Goal: Information Seeking & Learning: Learn about a topic

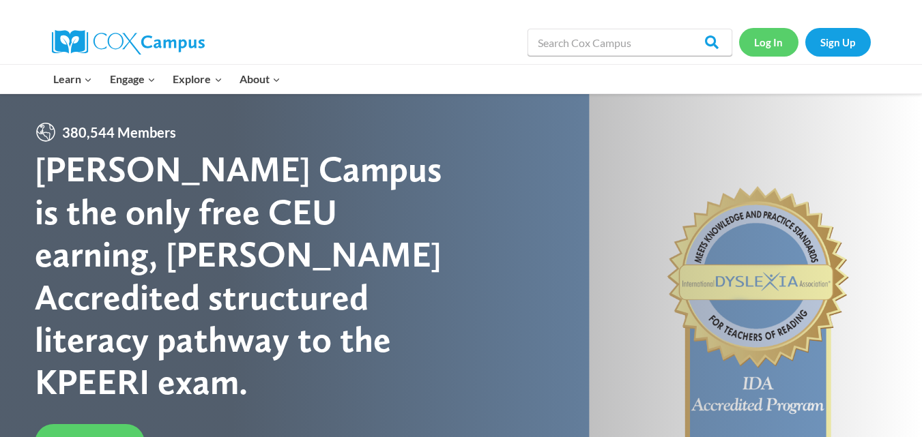
click at [771, 48] on link "Log In" at bounding box center [768, 42] width 59 height 28
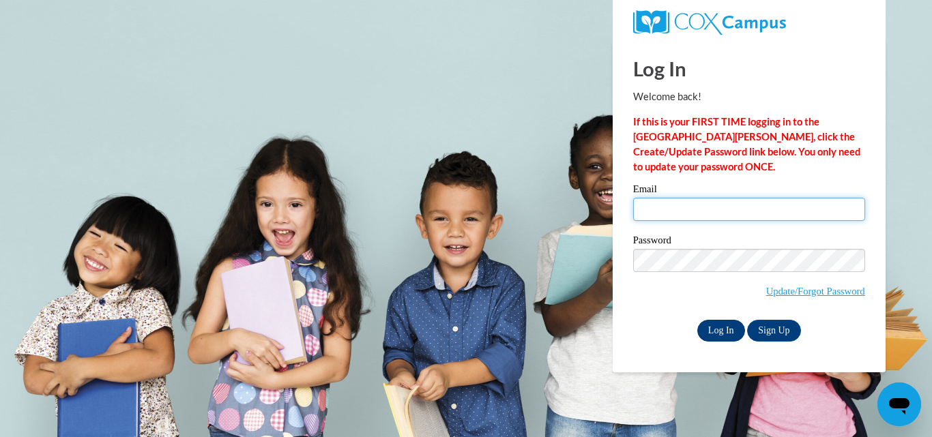
type input "andersona@evansville.k12.wi.us"
click at [726, 329] on input "Log In" at bounding box center [721, 331] width 48 height 22
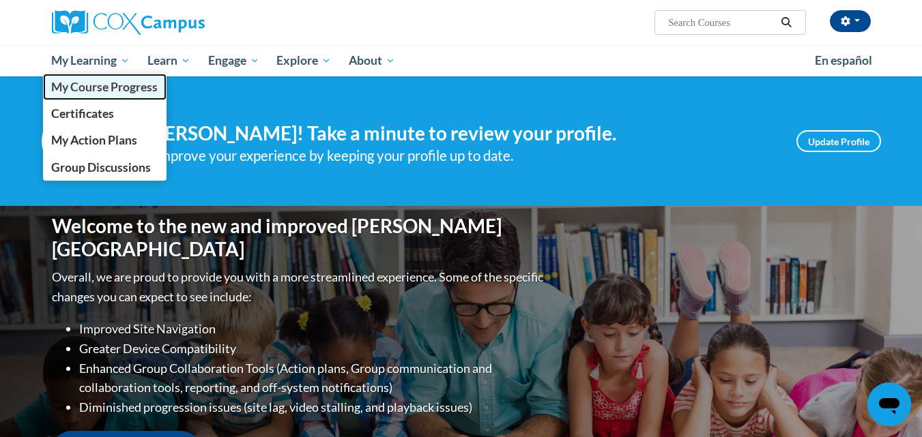
click at [117, 87] on span "My Course Progress" at bounding box center [104, 87] width 106 height 14
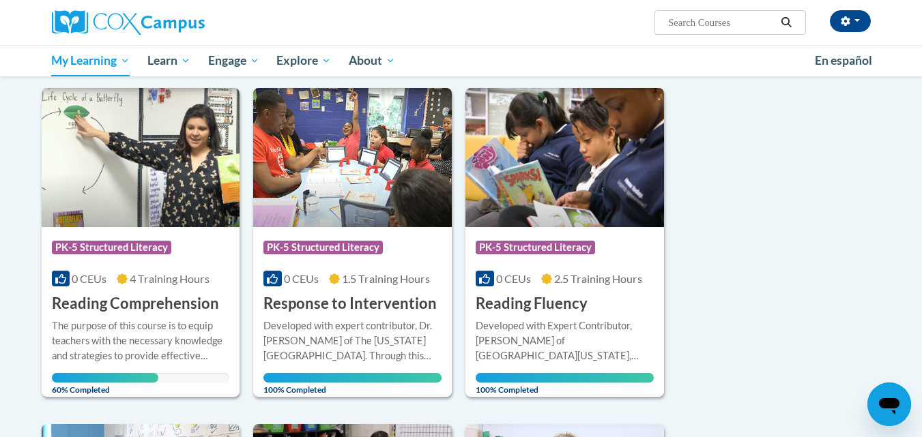
scroll to position [136, 0]
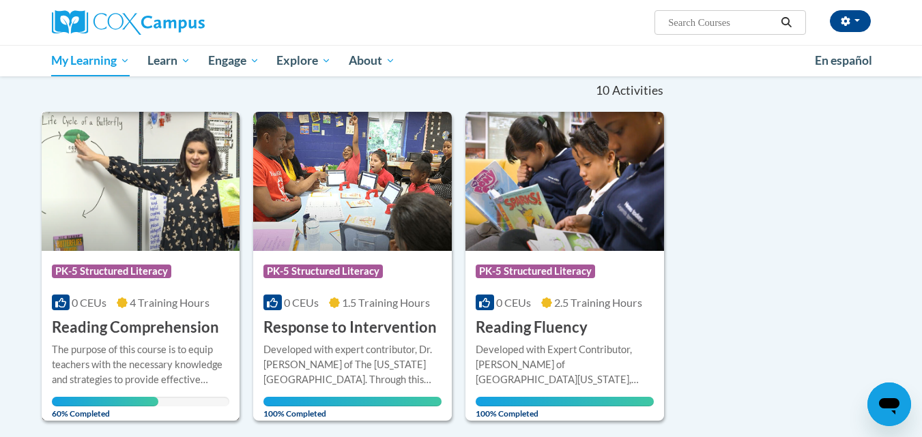
click at [163, 327] on h3 "Reading Comprehension" at bounding box center [135, 327] width 167 height 21
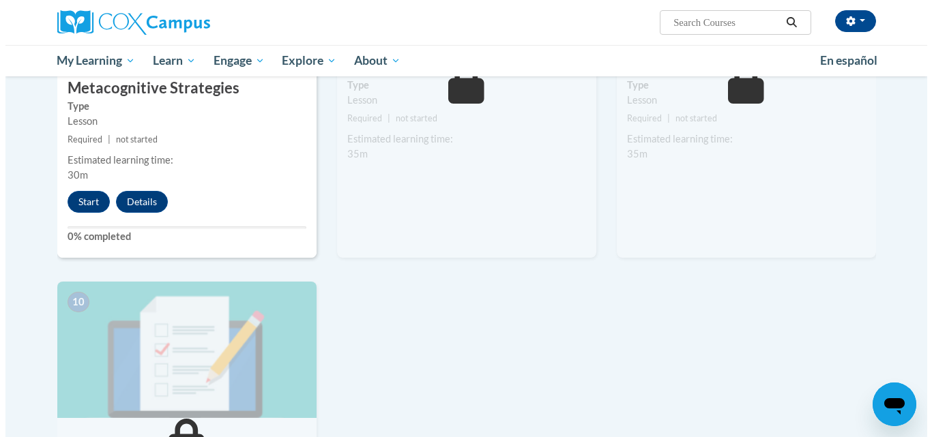
scroll to position [1160, 0]
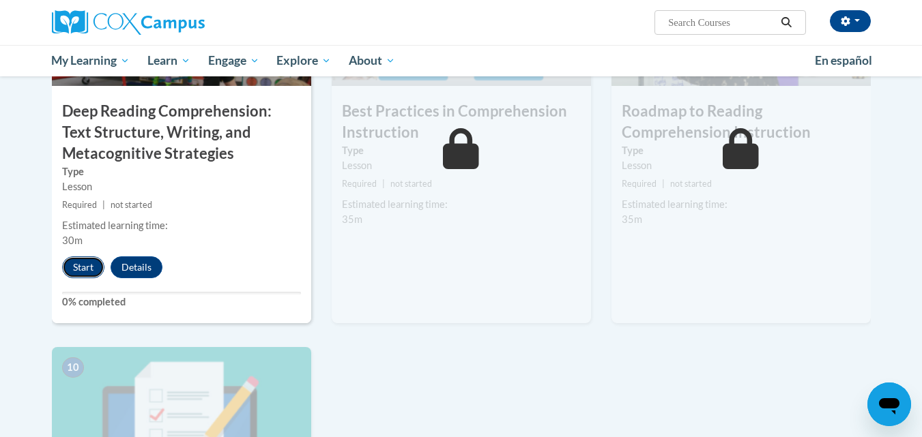
click at [83, 271] on button "Start" at bounding box center [83, 267] width 42 height 22
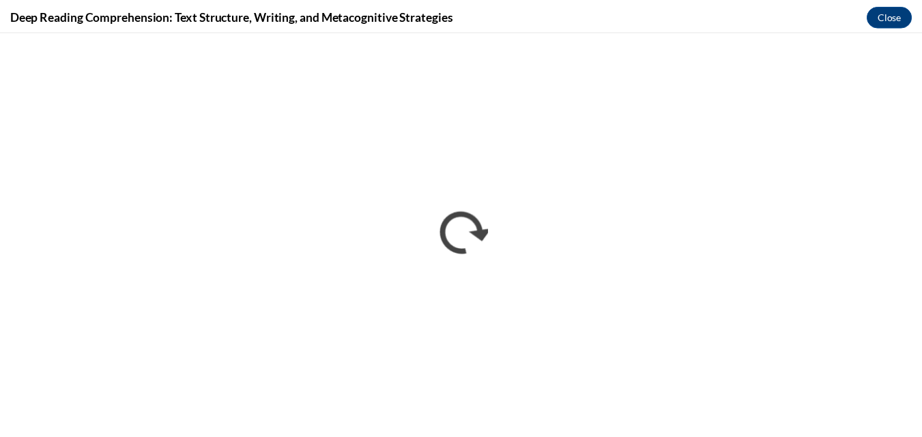
scroll to position [0, 0]
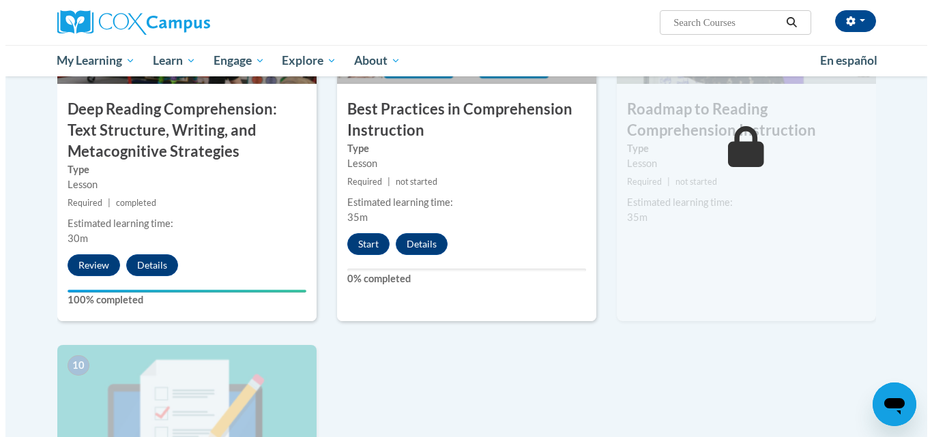
scroll to position [1185, 0]
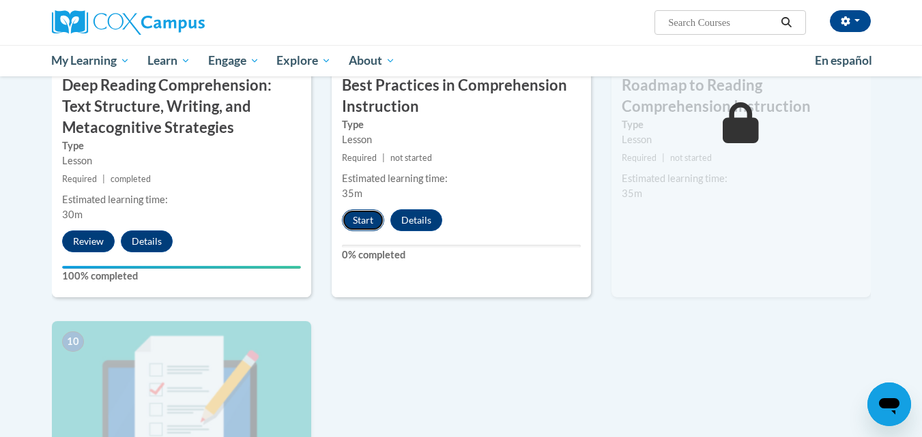
click at [375, 216] on button "Start" at bounding box center [363, 220] width 42 height 22
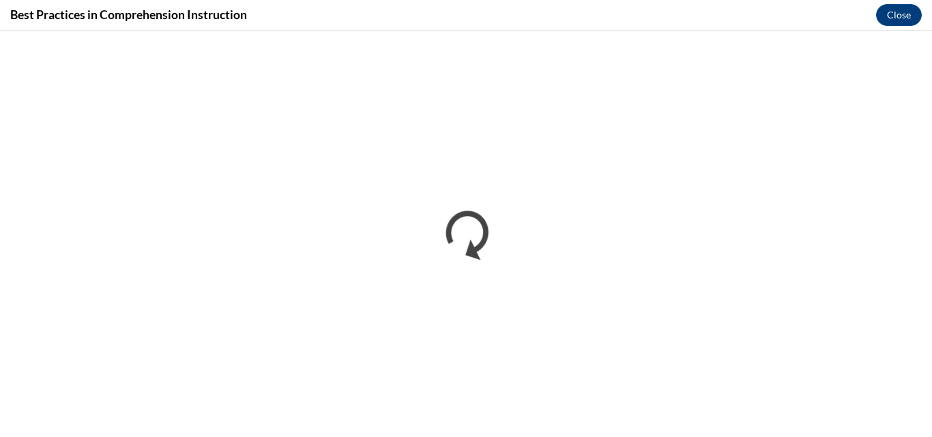
scroll to position [0, 0]
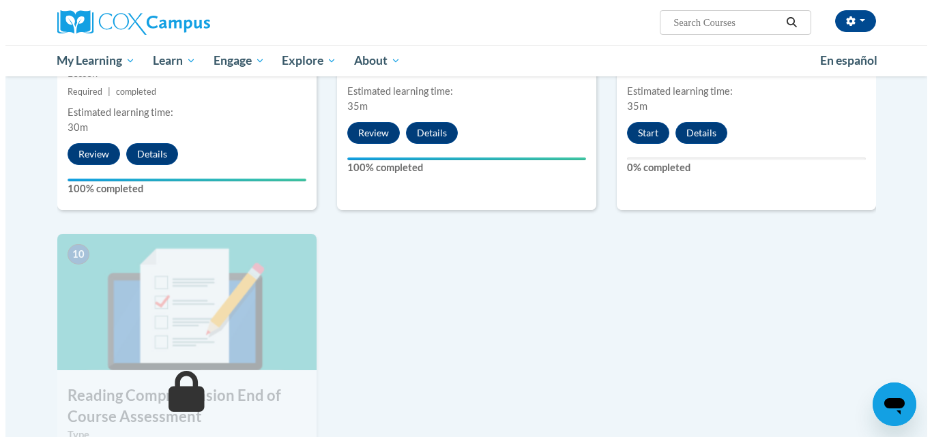
scroll to position [1207, 0]
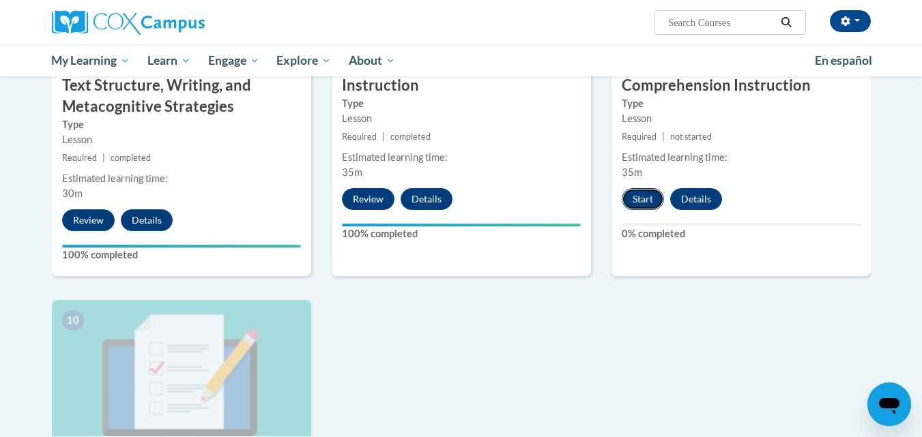
click at [636, 200] on button "Start" at bounding box center [642, 199] width 42 height 22
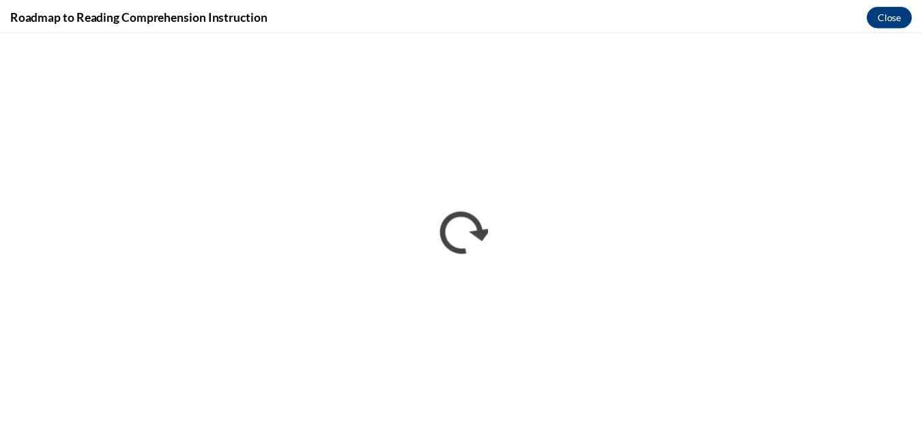
scroll to position [0, 0]
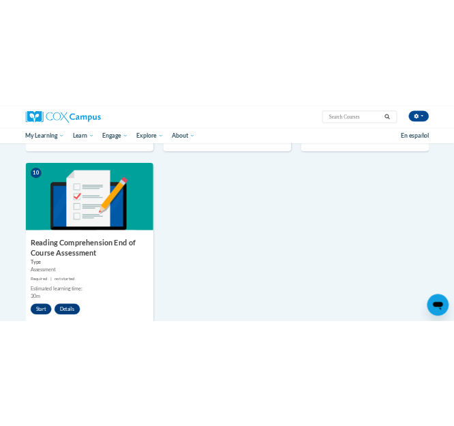
scroll to position [1569, 0]
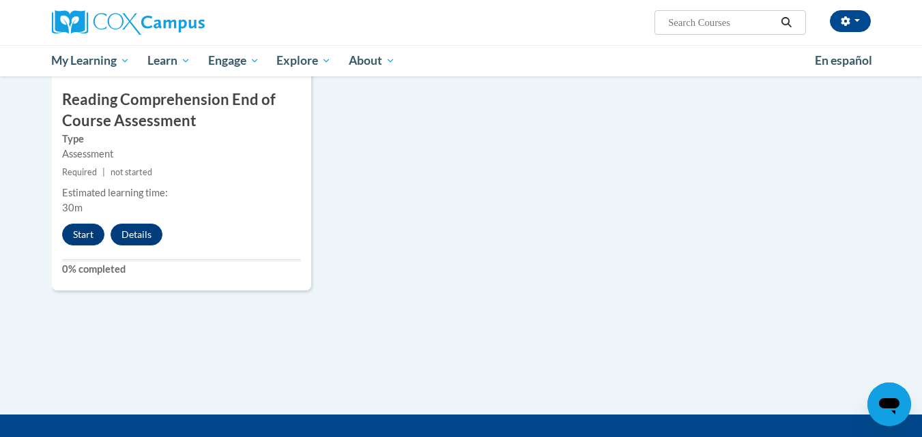
drag, startPoint x: 59, startPoint y: 245, endPoint x: 385, endPoint y: 6, distance: 404.1
click at [385, 6] on div "[PERSON_NAME] ([GEOGRAPHIC_DATA]/[GEOGRAPHIC_DATA] UTC-05:00) My Profile Inbox …" at bounding box center [600, 17] width 559 height 35
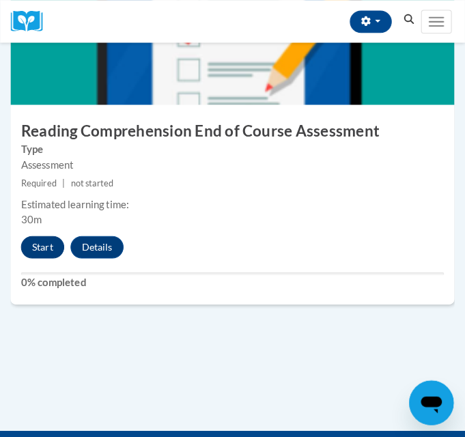
scroll to position [3602, 0]
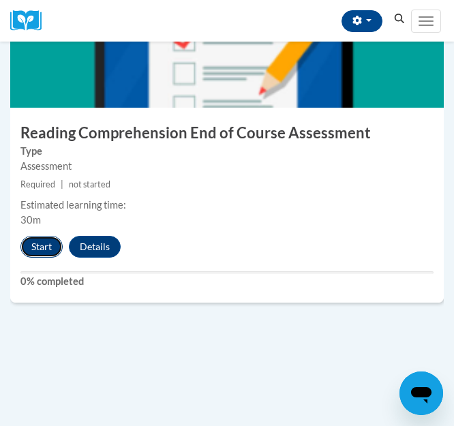
click at [40, 244] on button "Start" at bounding box center [41, 247] width 42 height 22
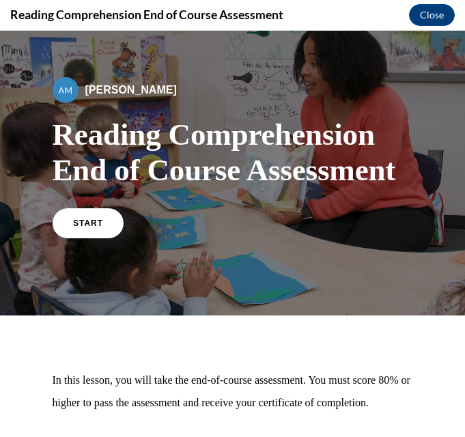
scroll to position [0, 0]
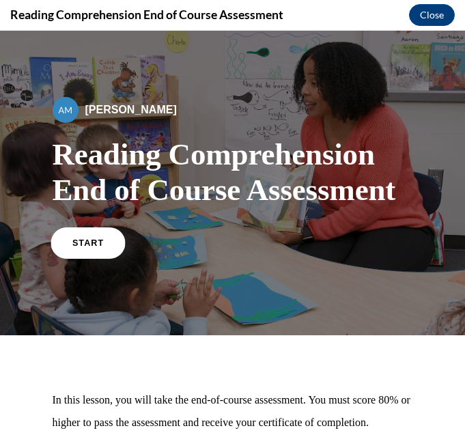
click at [103, 240] on link "START" at bounding box center [87, 241] width 74 height 31
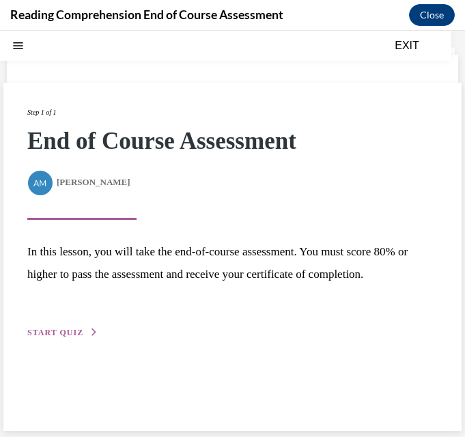
scroll to position [43, 0]
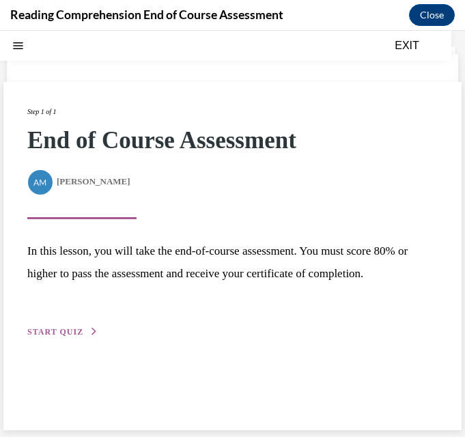
click at [68, 334] on span "START QUIZ" at bounding box center [55, 332] width 56 height 10
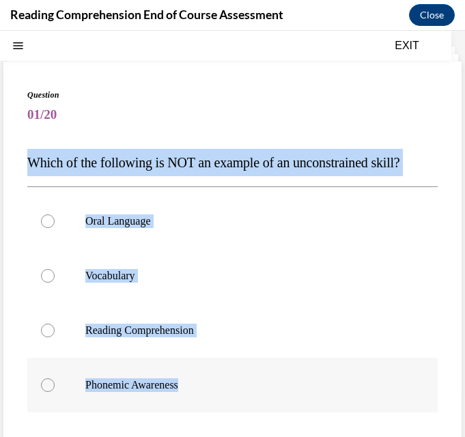
drag, startPoint x: 29, startPoint y: 163, endPoint x: 308, endPoint y: 384, distance: 355.9
click at [308, 384] on div "Question 01/20 Which of the following is NOT an example of an unconstrained ski…" at bounding box center [232, 333] width 410 height 489
copy div "Which of the following is NOT an example of an unconstrained skill? Oral Langua…"
drag, startPoint x: 114, startPoint y: 389, endPoint x: 118, endPoint y: 371, distance: 18.9
click at [114, 389] on p "Phonemic Awareness" at bounding box center [244, 385] width 318 height 14
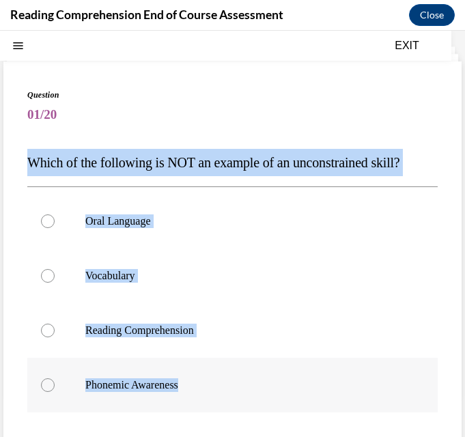
click at [55, 389] on input "Phonemic Awareness" at bounding box center [48, 385] width 14 height 14
radio input "true"
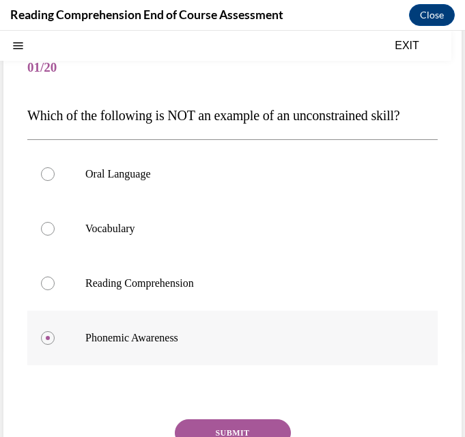
scroll to position [111, 0]
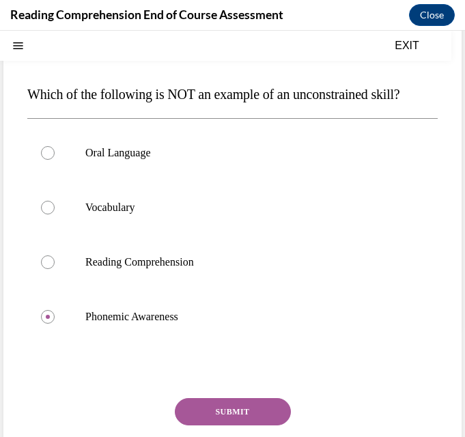
click at [235, 405] on button "SUBMIT" at bounding box center [233, 411] width 116 height 27
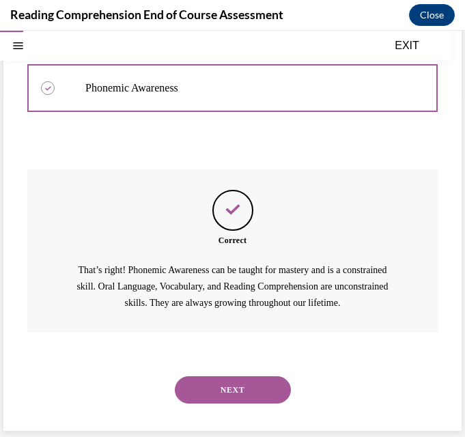
scroll to position [340, 0]
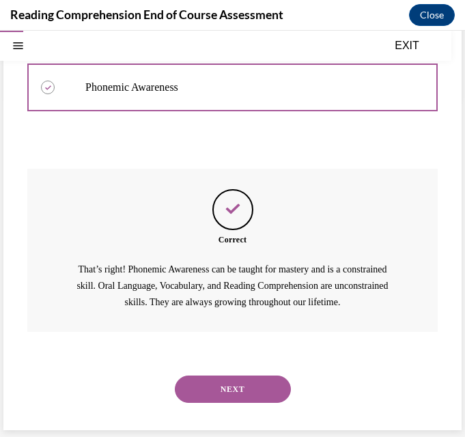
click at [259, 394] on button "NEXT" at bounding box center [233, 388] width 116 height 27
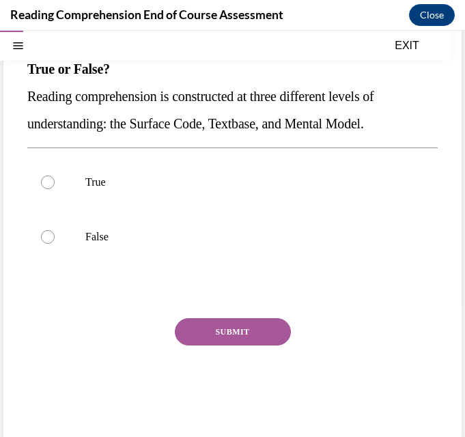
scroll to position [143, 0]
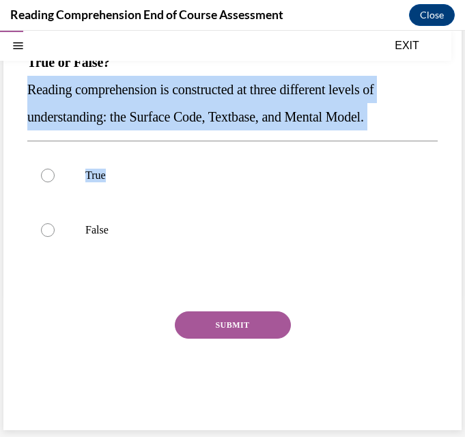
drag, startPoint x: 29, startPoint y: 86, endPoint x: 249, endPoint y: 145, distance: 228.2
click at [249, 145] on div "Question 02/20 True or False? Reading comprehension is constructed at three dif…" at bounding box center [232, 205] width 410 height 434
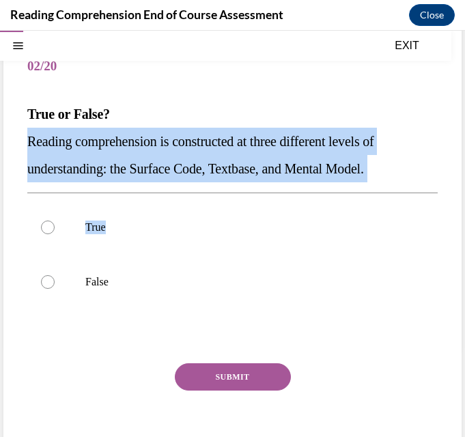
scroll to position [7, 0]
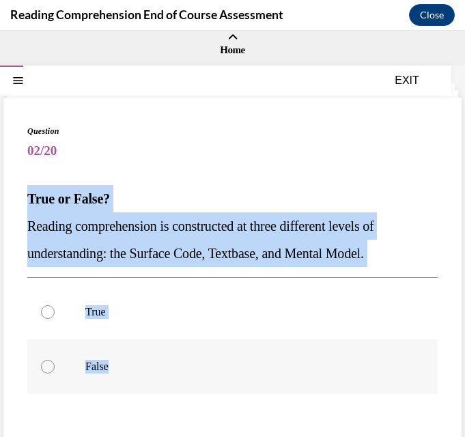
drag, startPoint x: 30, startPoint y: 194, endPoint x: 154, endPoint y: 345, distance: 195.3
click at [154, 345] on div "Question 02/20 True or False? Reading comprehension is constructed at three dif…" at bounding box center [232, 342] width 410 height 434
copy div "True or False? Reading comprehension is constructed at three different levels o…"
drag, startPoint x: 72, startPoint y: 329, endPoint x: 76, endPoint y: 321, distance: 9.5
click at [72, 329] on label "True" at bounding box center [232, 311] width 410 height 55
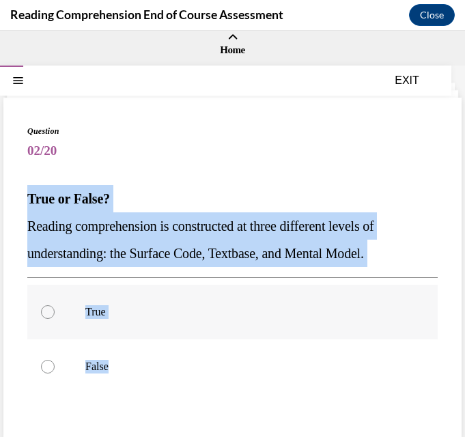
click at [55, 319] on input "True" at bounding box center [48, 312] width 14 height 14
radio input "true"
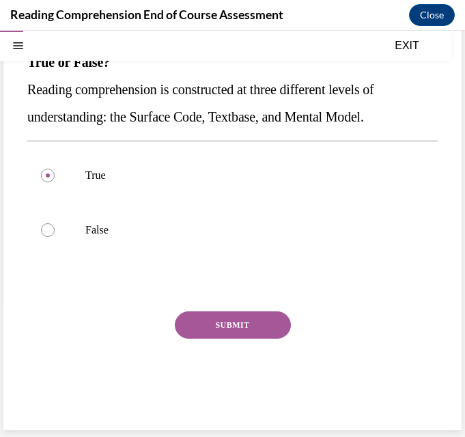
click at [224, 326] on button "SUBMIT" at bounding box center [233, 324] width 116 height 27
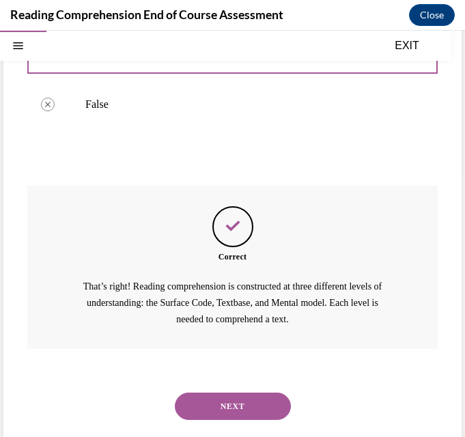
scroll to position [286, 0]
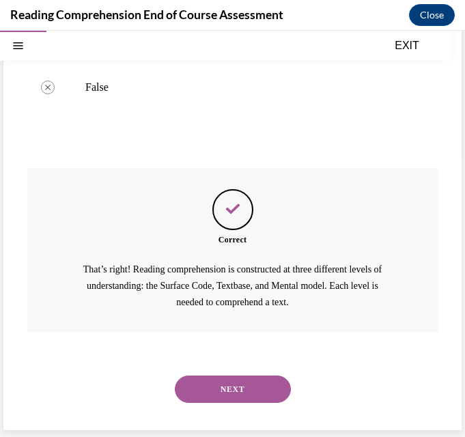
click at [241, 390] on button "NEXT" at bounding box center [233, 388] width 116 height 27
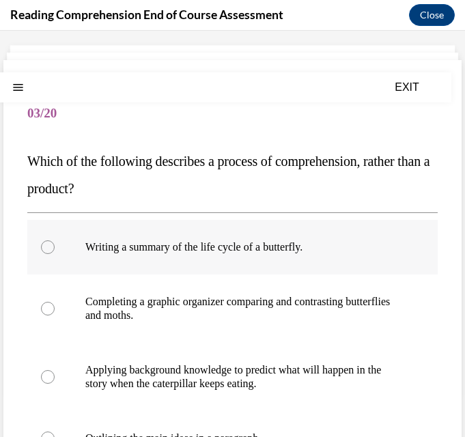
scroll to position [68, 0]
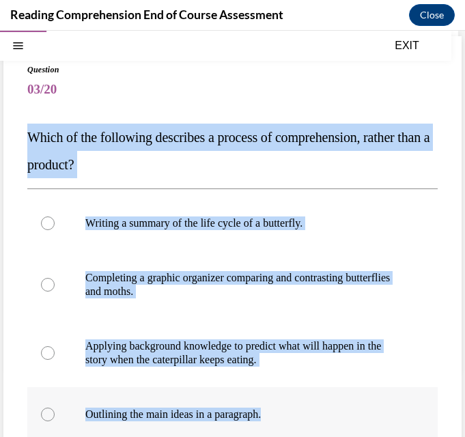
drag, startPoint x: 25, startPoint y: 132, endPoint x: 312, endPoint y: 414, distance: 402.7
click at [312, 414] on div "Question 03/20 Which of the following describes a process of comprehension, rat…" at bounding box center [232, 325] width 458 height 578
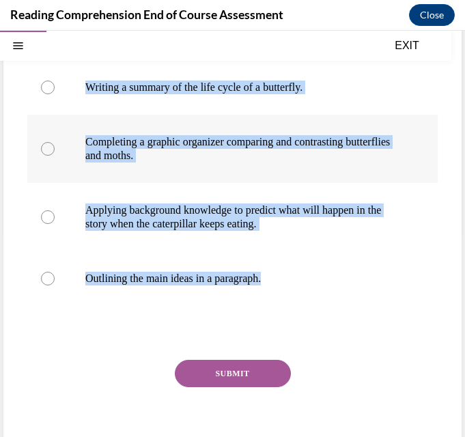
scroll to position [205, 0]
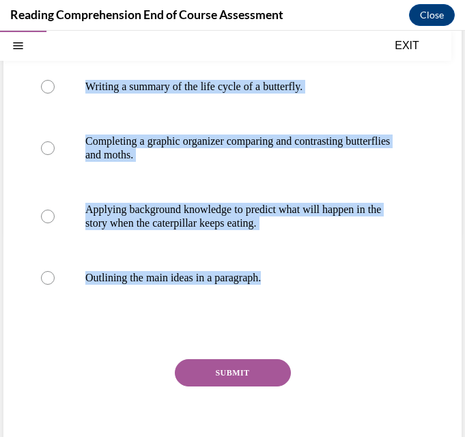
copy div "Which of the following describes a process of comprehension, rather than a prod…"
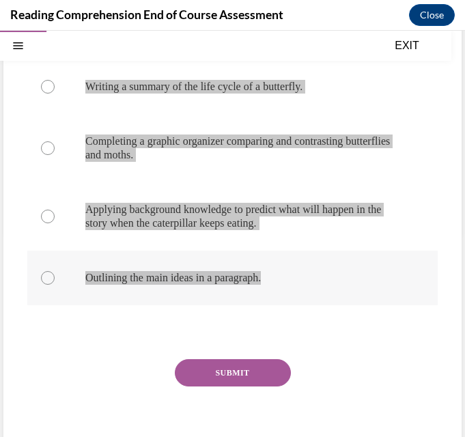
scroll to position [136, 0]
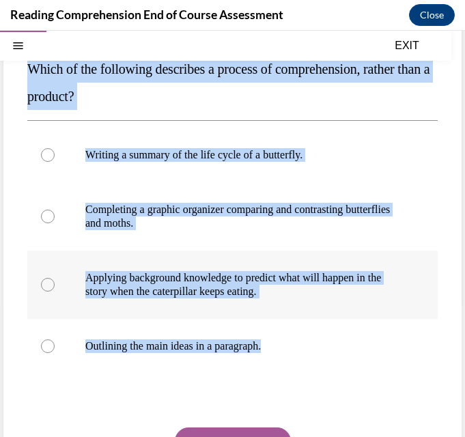
click at [49, 284] on div at bounding box center [48, 285] width 14 height 14
click at [49, 284] on input "Applying background knowledge to predict what will happen in the story when the…" at bounding box center [48, 285] width 14 height 14
radio input "true"
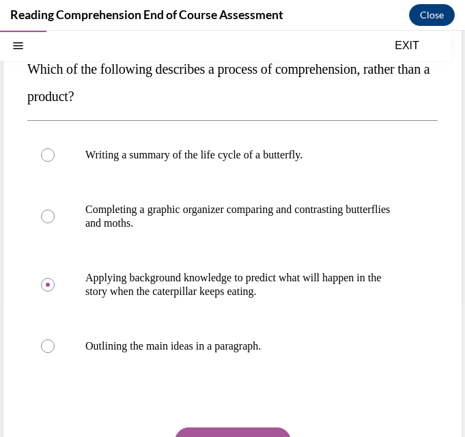
scroll to position [205, 0]
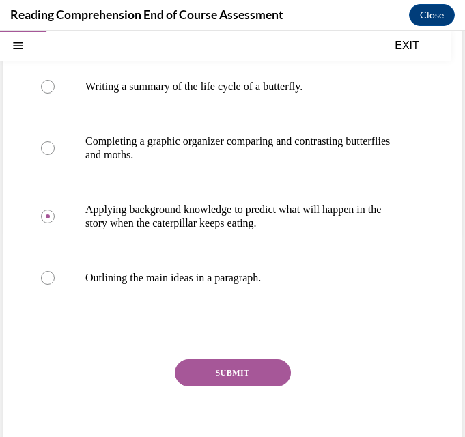
click at [232, 368] on button "SUBMIT" at bounding box center [233, 372] width 116 height 27
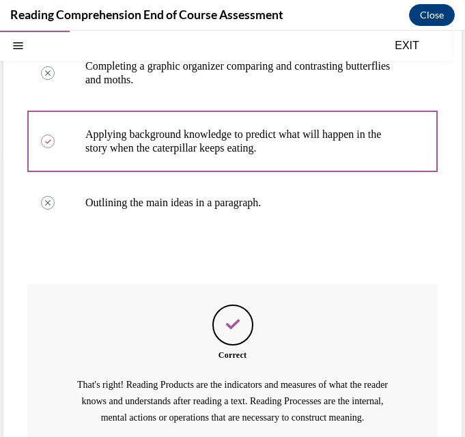
scroll to position [411, 0]
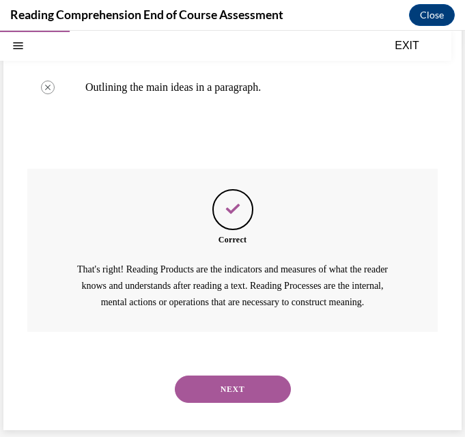
click at [233, 387] on button "NEXT" at bounding box center [233, 388] width 116 height 27
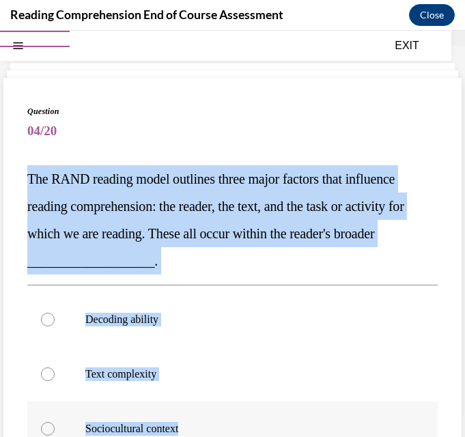
scroll to position [100, 0]
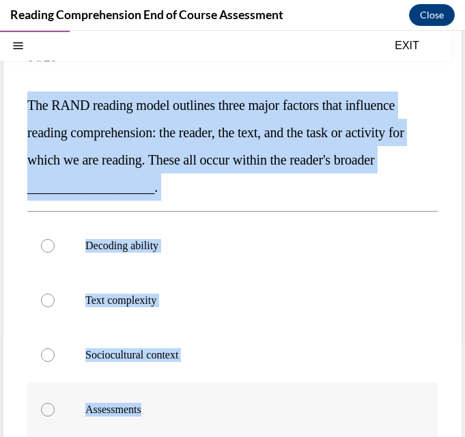
drag, startPoint x: 26, startPoint y: 203, endPoint x: 182, endPoint y: 411, distance: 259.6
click at [182, 411] on div "Question 04/20 The RAND reading model outlines three major factors that influen…" at bounding box center [232, 306] width 458 height 605
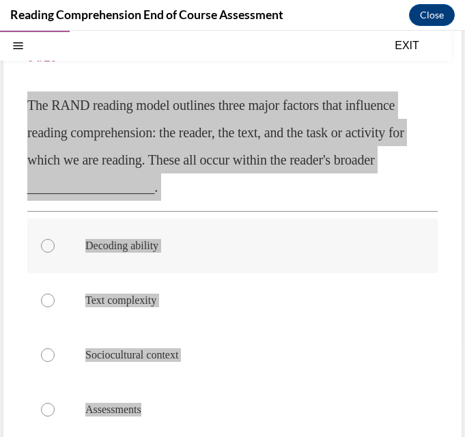
scroll to position [168, 0]
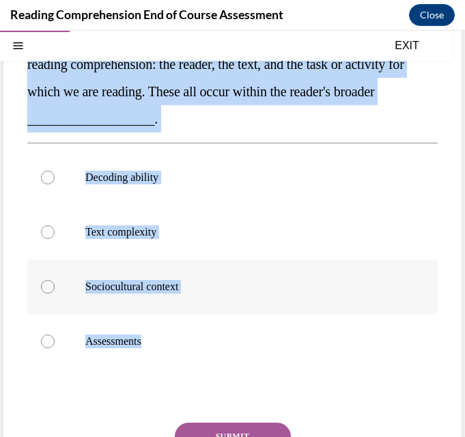
click at [53, 288] on div at bounding box center [48, 287] width 14 height 14
click at [53, 288] on input "Sociocultural context" at bounding box center [48, 287] width 14 height 14
radio input "true"
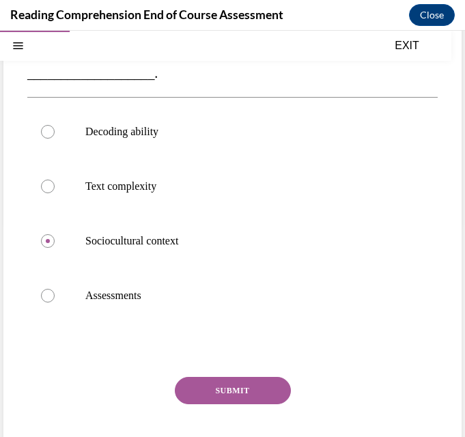
scroll to position [237, 0]
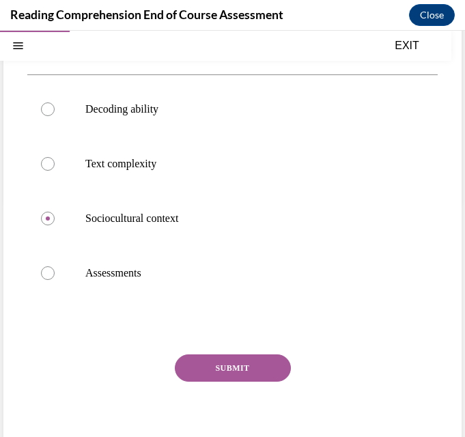
click at [231, 365] on button "SUBMIT" at bounding box center [233, 367] width 116 height 27
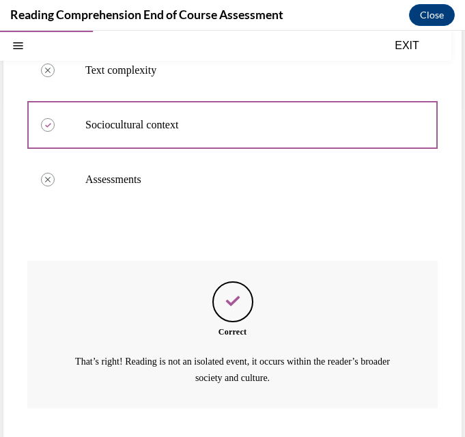
scroll to position [407, 0]
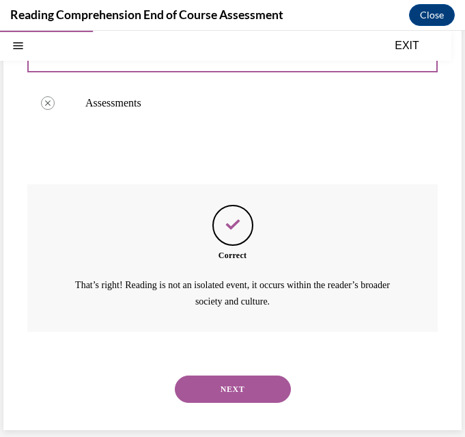
click at [261, 379] on button "NEXT" at bounding box center [233, 388] width 116 height 27
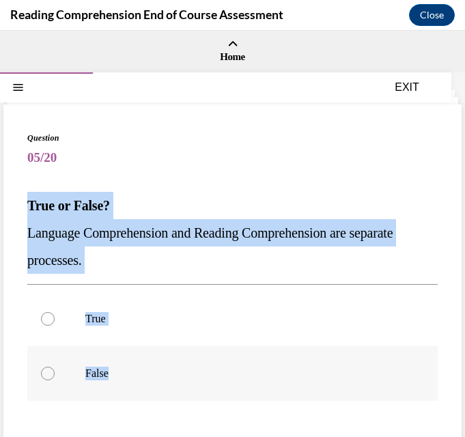
drag, startPoint x: 27, startPoint y: 203, endPoint x: 138, endPoint y: 379, distance: 207.9
click at [138, 379] on div "Question 05/20 True or False? Language Comprehension and Reading Comprehension …" at bounding box center [232, 338] width 458 height 469
click at [45, 317] on div at bounding box center [48, 319] width 14 height 14
click at [45, 317] on input "True" at bounding box center [48, 319] width 14 height 14
radio input "true"
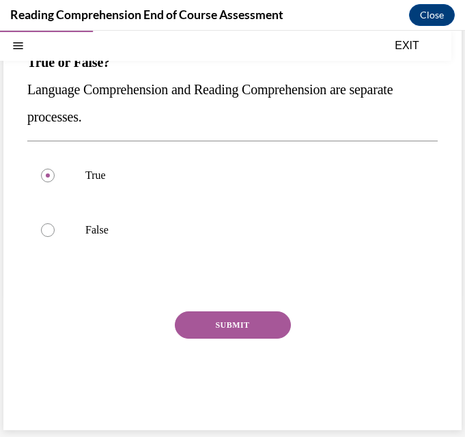
click at [233, 316] on button "SUBMIT" at bounding box center [233, 324] width 116 height 27
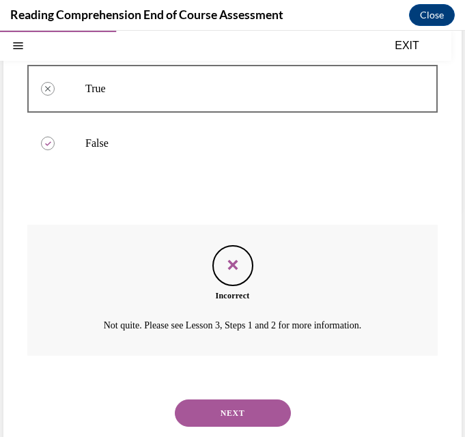
scroll to position [254, 0]
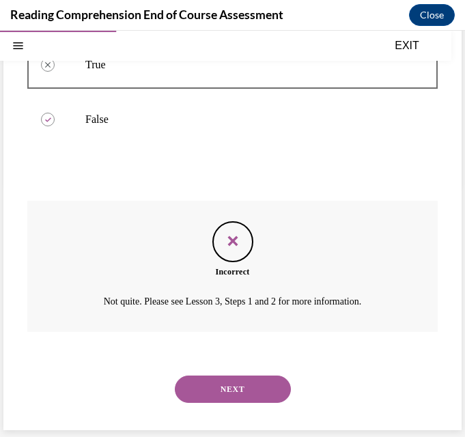
click at [233, 383] on button "NEXT" at bounding box center [233, 388] width 116 height 27
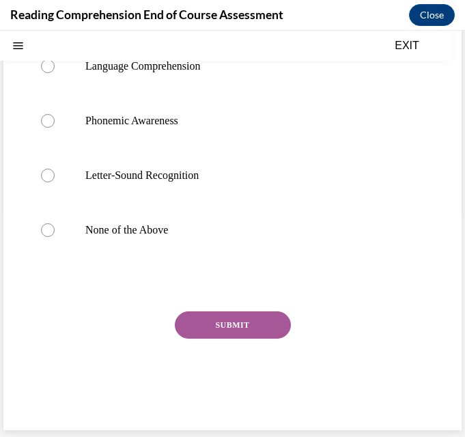
scroll to position [0, 0]
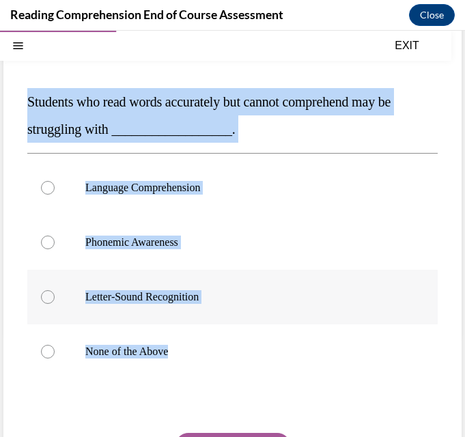
drag, startPoint x: 28, startPoint y: 205, endPoint x: 219, endPoint y: 425, distance: 291.6
click at [219, 425] on div "Question 06/20 Students who read words accurately but cannot comprehend may be …" at bounding box center [232, 286] width 410 height 516
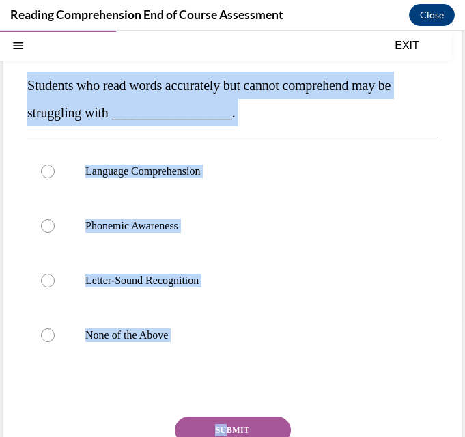
copy div "Students who read words accurately but cannot comprehend may be struggling with…"
click at [42, 171] on div at bounding box center [48, 171] width 14 height 14
click at [42, 171] on input "Language Comprehension" at bounding box center [48, 171] width 14 height 14
radio input "true"
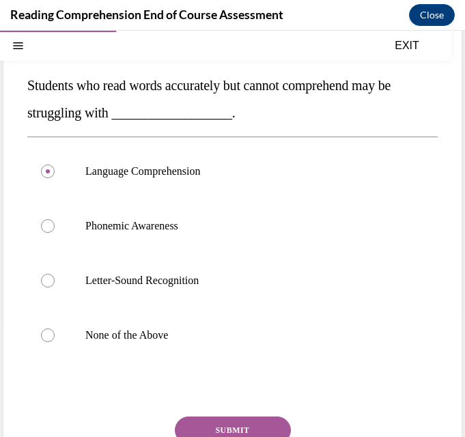
click at [222, 417] on button "SUBMIT" at bounding box center [233, 429] width 116 height 27
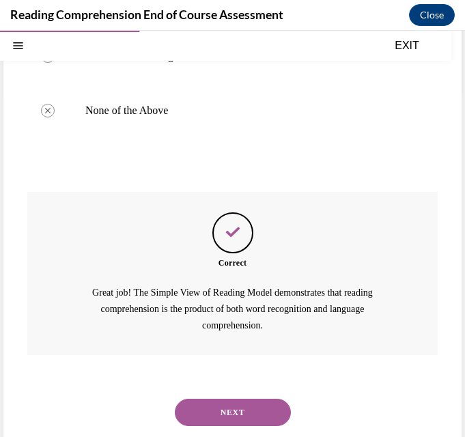
scroll to position [368, 0]
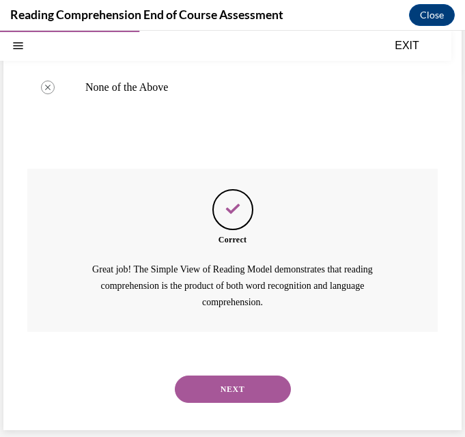
click at [265, 379] on button "NEXT" at bounding box center [233, 388] width 116 height 27
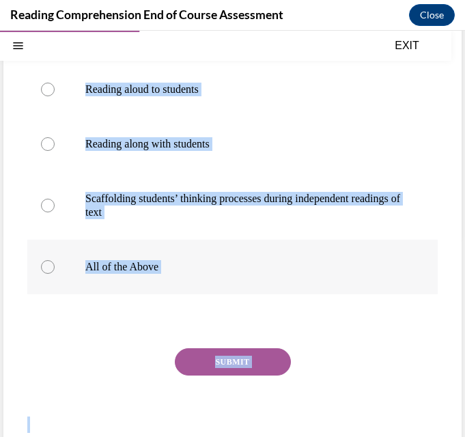
scroll to position [239, 0]
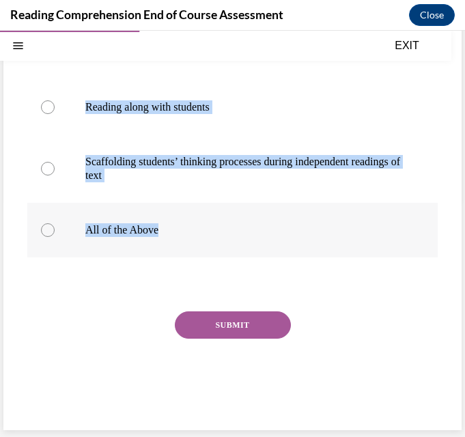
drag, startPoint x: 29, startPoint y: 197, endPoint x: 217, endPoint y: 231, distance: 191.3
click at [217, 231] on div "Question 07/20 Which is an effective instructional environment for developing c…" at bounding box center [232, 158] width 410 height 530
copy div "Which is an effective instructional environment for developing comprehension? R…"
click at [46, 232] on div at bounding box center [48, 230] width 14 height 14
click at [46, 232] on input "All of the Above" at bounding box center [48, 230] width 14 height 14
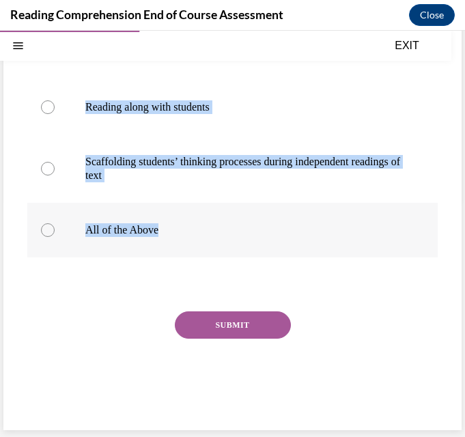
radio input "true"
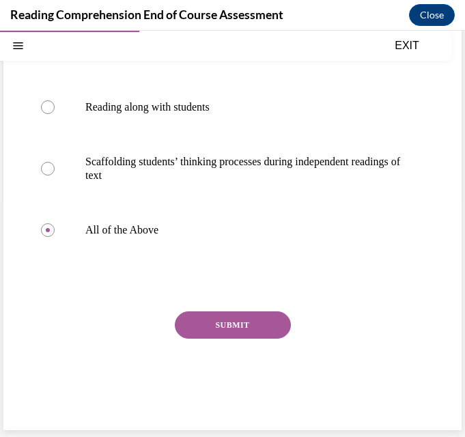
click at [200, 324] on button "SUBMIT" at bounding box center [233, 324] width 116 height 27
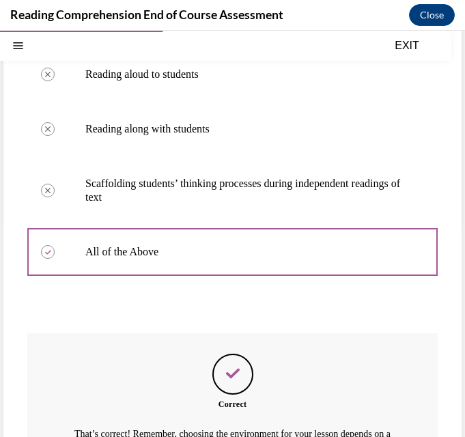
scroll to position [366, 0]
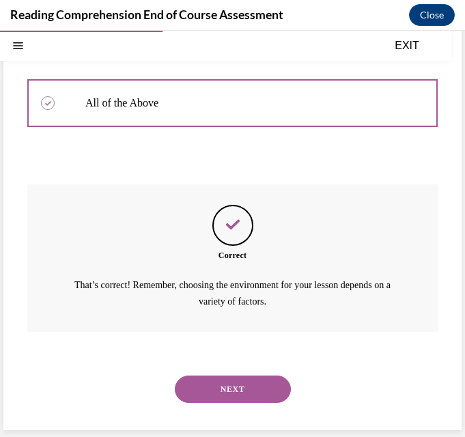
click at [256, 379] on button "NEXT" at bounding box center [233, 388] width 116 height 27
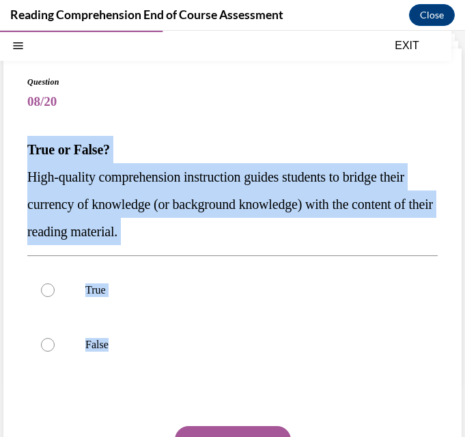
scroll to position [171, 0]
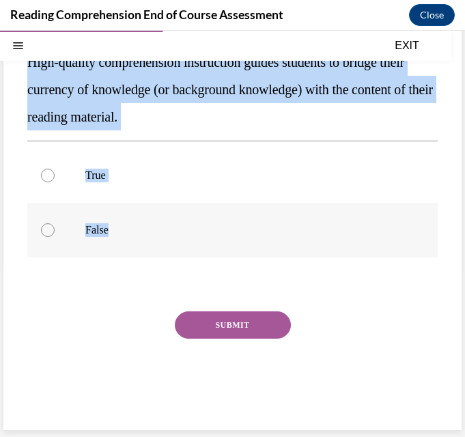
drag, startPoint x: 27, startPoint y: 197, endPoint x: 128, endPoint y: 244, distance: 111.1
click at [128, 244] on div "Question 08/20 True or False? High-quality comprehension instruction guides stu…" at bounding box center [232, 182] width 458 height 496
copy div "True or False? High-quality comprehension instruction guides students to bridge…"
click at [32, 185] on label "True" at bounding box center [232, 175] width 410 height 55
click at [41, 182] on input "True" at bounding box center [48, 175] width 14 height 14
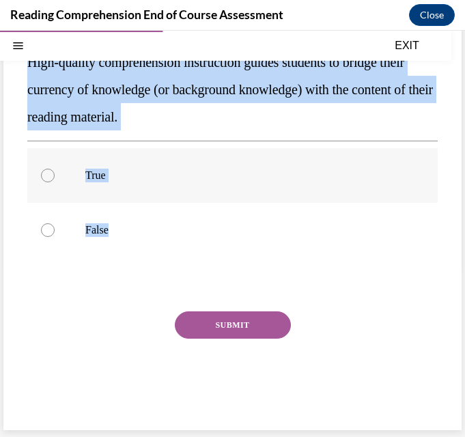
radio input "true"
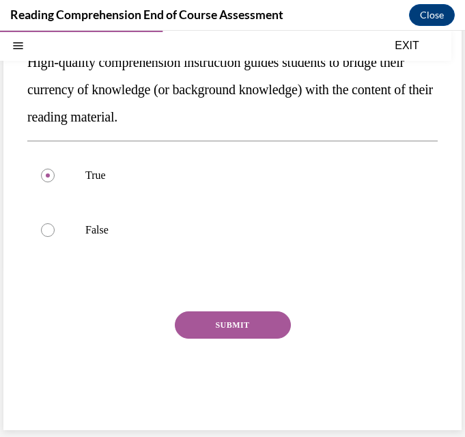
click at [233, 327] on button "SUBMIT" at bounding box center [233, 324] width 116 height 27
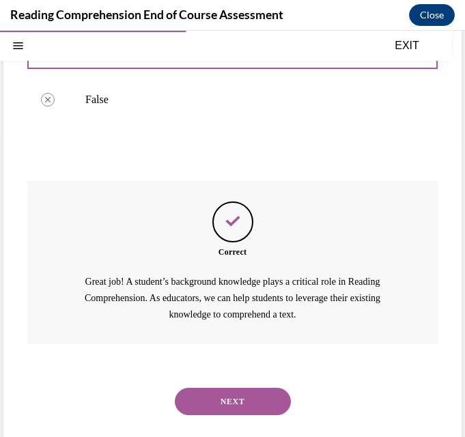
scroll to position [313, 0]
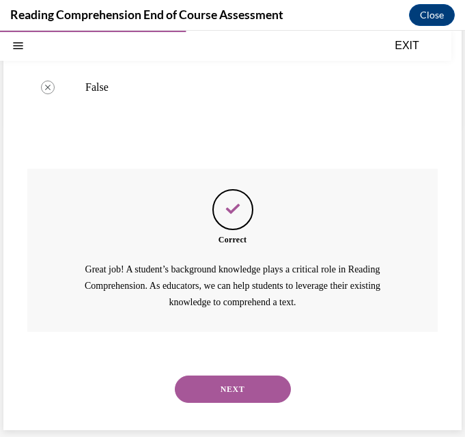
click at [244, 381] on button "NEXT" at bounding box center [233, 388] width 116 height 27
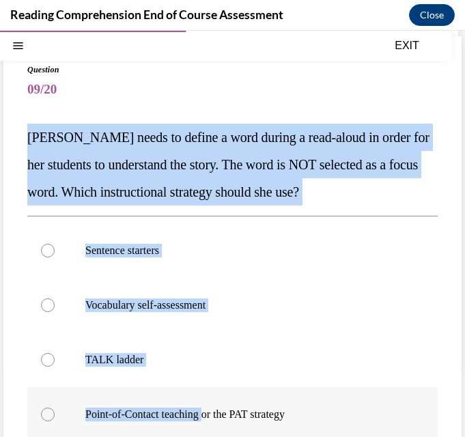
scroll to position [78, 0]
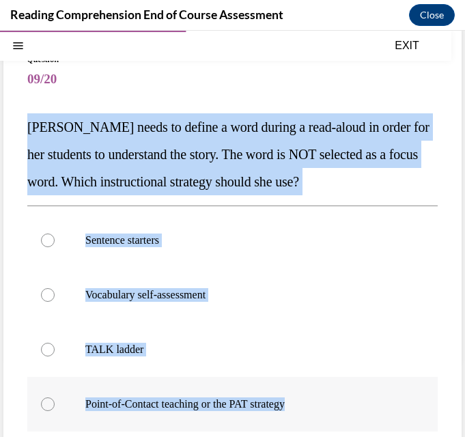
drag, startPoint x: 26, startPoint y: 135, endPoint x: 310, endPoint y: 402, distance: 389.4
click at [310, 402] on div "Question 09/20 Mrs. Ivie needs to define a word during a read-aloud in order fo…" at bounding box center [232, 315] width 458 height 578
copy div "Mrs. Ivie needs to define a word during a read-aloud in order for her students …"
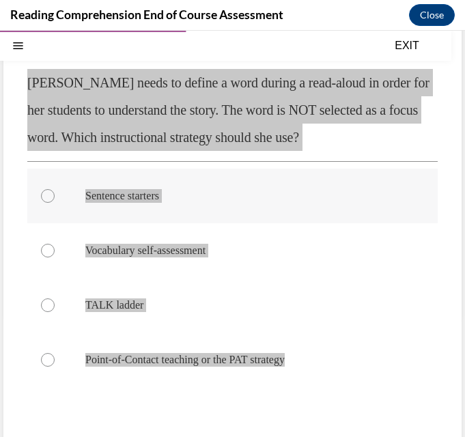
scroll to position [147, 0]
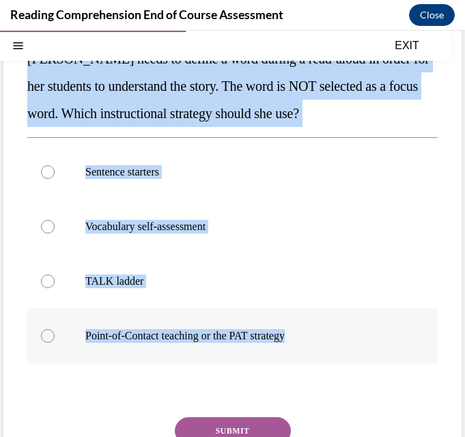
click at [52, 328] on label "Point-of-Contact teaching or the PAT strategy" at bounding box center [232, 335] width 410 height 55
click at [52, 329] on input "Point-of-Contact teaching or the PAT strategy" at bounding box center [48, 336] width 14 height 14
radio input "true"
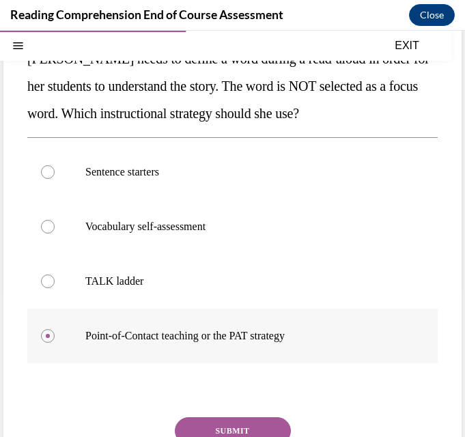
scroll to position [215, 0]
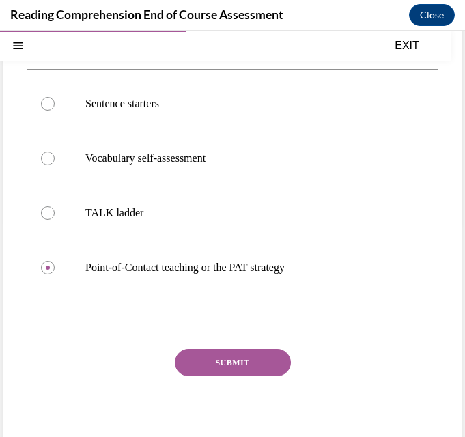
click at [224, 366] on button "SUBMIT" at bounding box center [233, 362] width 116 height 27
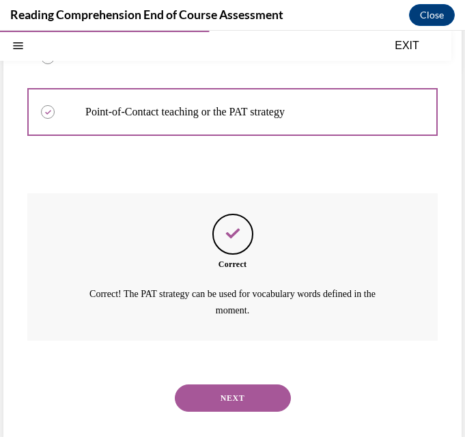
scroll to position [379, 0]
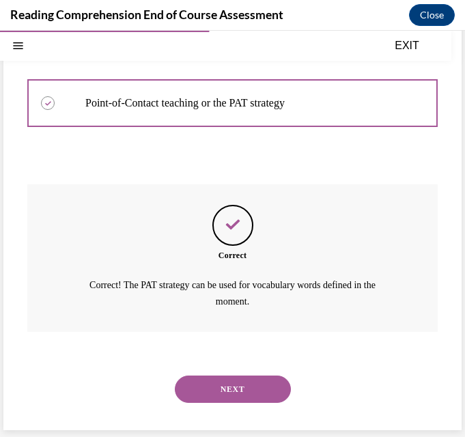
click at [241, 389] on button "NEXT" at bounding box center [233, 388] width 116 height 27
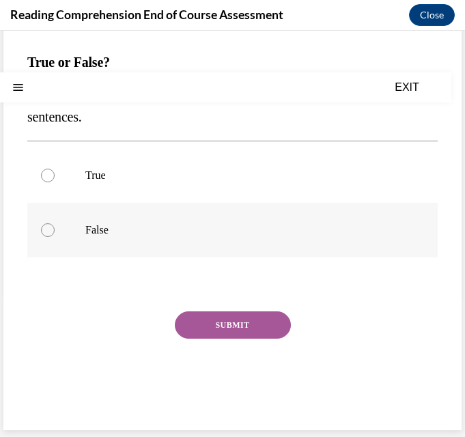
scroll to position [0, 0]
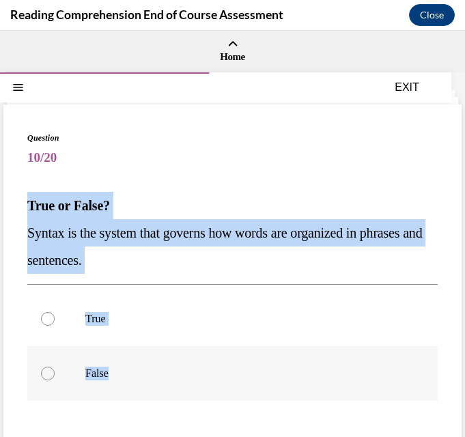
drag, startPoint x: 27, startPoint y: 203, endPoint x: 126, endPoint y: 366, distance: 190.7
click at [126, 366] on div "Question 10/20 True or False? Syntax is the system that governs how words are o…" at bounding box center [232, 349] width 410 height 434
copy div "True or False? Syntax is the system that governs how words are organized in phr…"
click at [76, 326] on label "True" at bounding box center [232, 318] width 410 height 55
click at [55, 325] on input "True" at bounding box center [48, 319] width 14 height 14
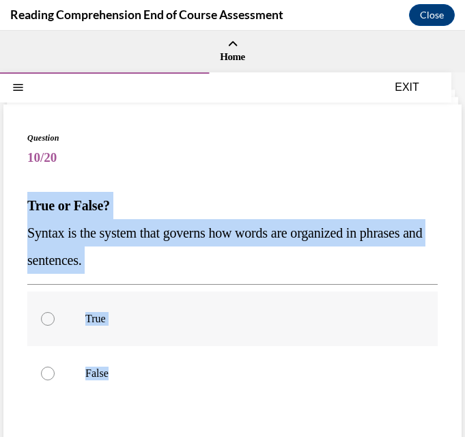
radio input "true"
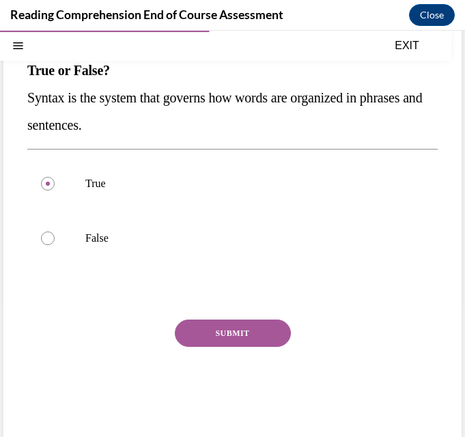
scroll to position [136, 0]
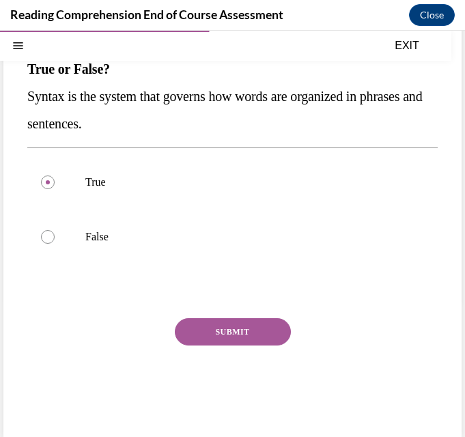
click at [203, 319] on button "SUBMIT" at bounding box center [233, 331] width 116 height 27
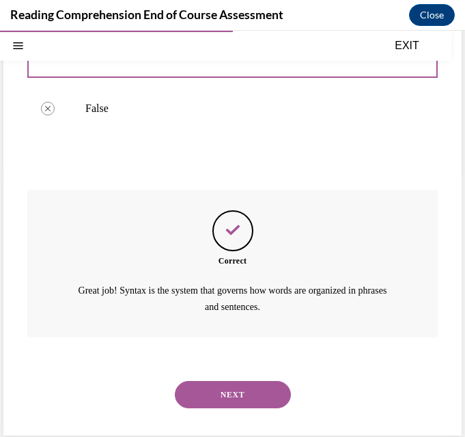
scroll to position [270, 0]
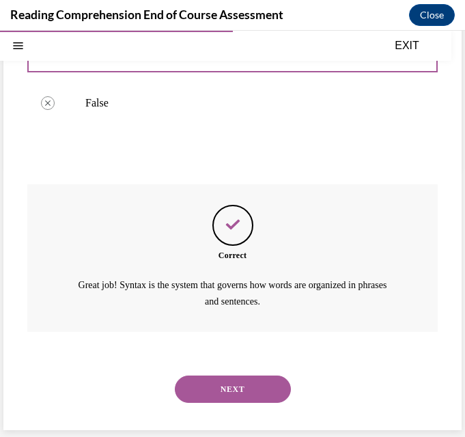
click at [248, 386] on button "NEXT" at bounding box center [233, 388] width 116 height 27
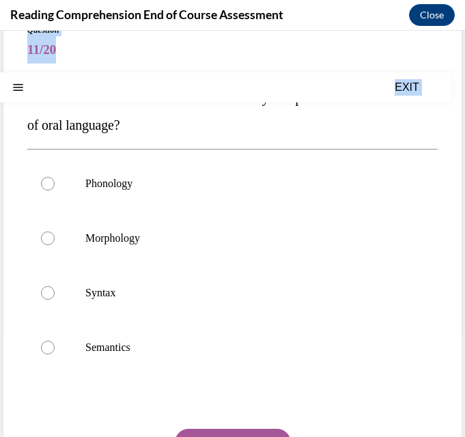
scroll to position [225, 0]
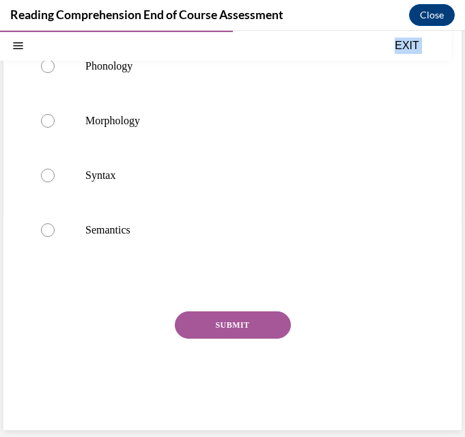
drag, startPoint x: 26, startPoint y: 204, endPoint x: 169, endPoint y: 357, distance: 209.9
click at [168, 394] on div "Question 11/20 Mentor sentence deconstruction is an activity that promotes whic…" at bounding box center [232, 154] width 458 height 550
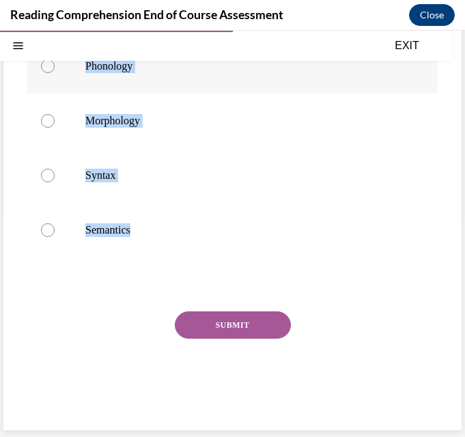
scroll to position [20, 0]
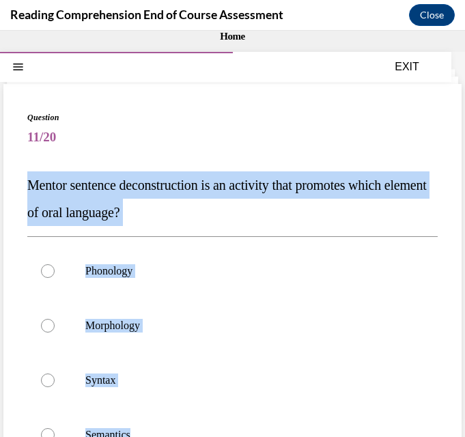
click at [82, 151] on div "Question 11/20 Mentor sentence deconstruction is an activity that promotes whic…" at bounding box center [232, 369] width 410 height 516
drag, startPoint x: 23, startPoint y: 183, endPoint x: 147, endPoint y: 423, distance: 269.7
click at [147, 423] on div "Question 11/20 Mentor sentence deconstruction is an activity that promotes whic…" at bounding box center [232, 359] width 458 height 550
copy div "Mentor sentence deconstruction is an activity that promotes which element of or…"
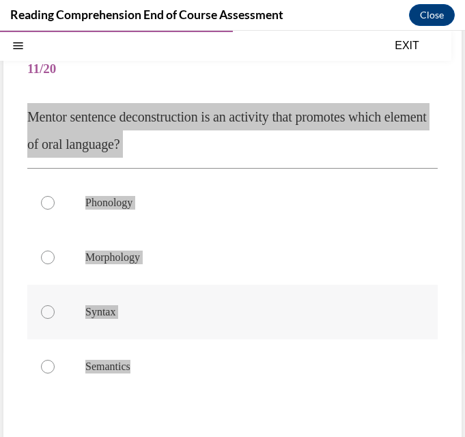
scroll to position [157, 0]
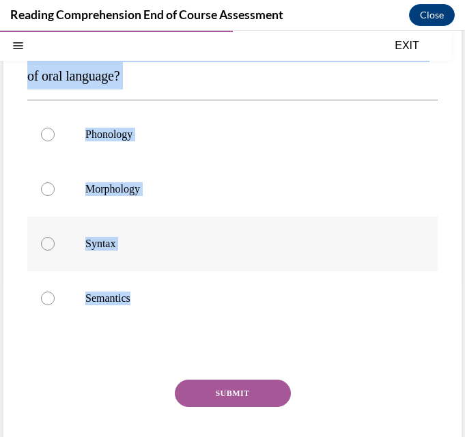
click at [58, 241] on label "Syntax" at bounding box center [232, 243] width 410 height 55
click at [55, 241] on input "Syntax" at bounding box center [48, 244] width 14 height 14
radio input "true"
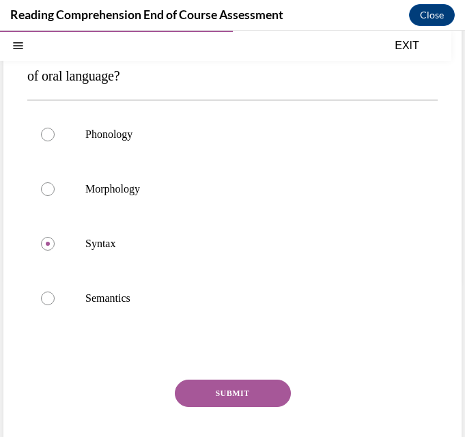
click at [233, 387] on button "SUBMIT" at bounding box center [233, 392] width 116 height 27
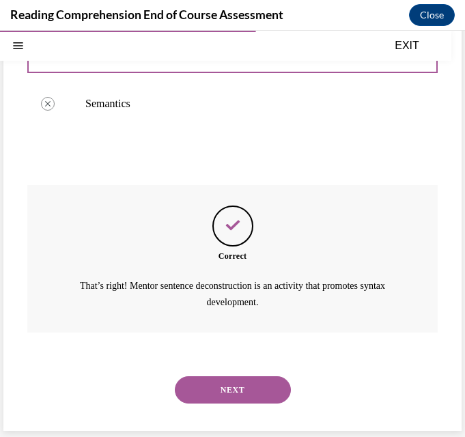
scroll to position [352, 0]
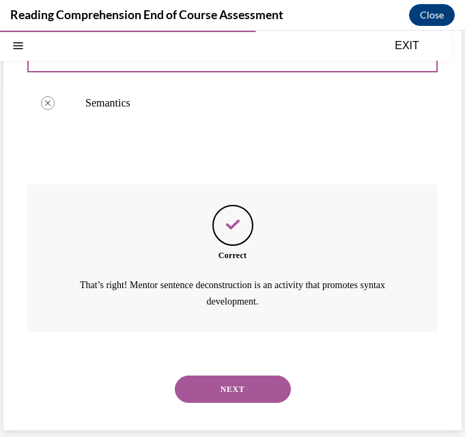
click at [236, 384] on button "NEXT" at bounding box center [233, 388] width 116 height 27
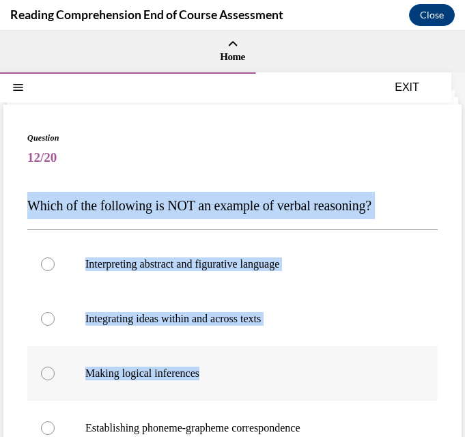
drag, startPoint x: 40, startPoint y: 205, endPoint x: 232, endPoint y: 387, distance: 264.4
click at [232, 387] on div "Question 12/20 Which of the following is NOT an example of verbal reasoning? In…" at bounding box center [232, 365] width 458 height 523
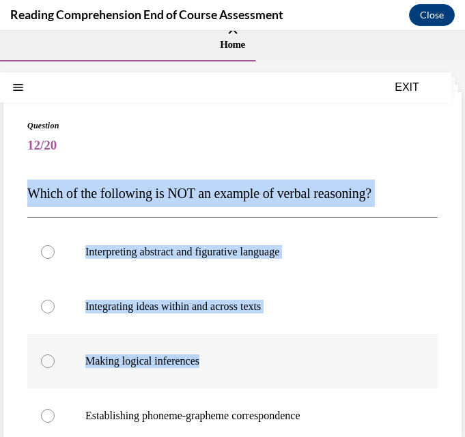
scroll to position [27, 0]
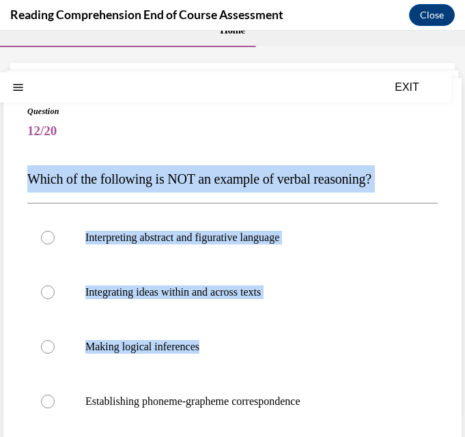
click at [18, 181] on div "Question 12/20 Which of the following is NOT an example of verbal reasoning? In…" at bounding box center [232, 339] width 458 height 523
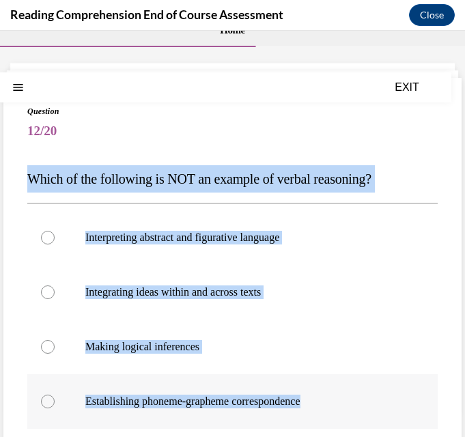
drag, startPoint x: 22, startPoint y: 173, endPoint x: 328, endPoint y: 405, distance: 384.2
click at [328, 405] on div "Question 12/20 Which of the following is NOT an example of verbal reasoning? In…" at bounding box center [232, 339] width 458 height 523
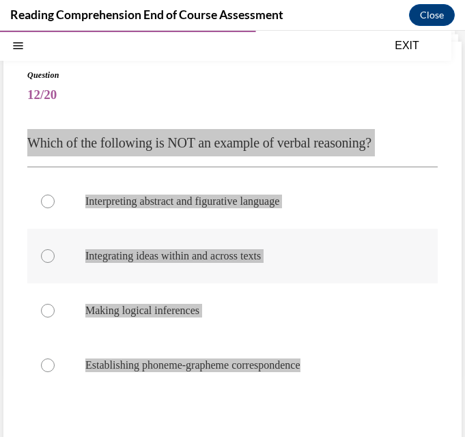
scroll to position [95, 0]
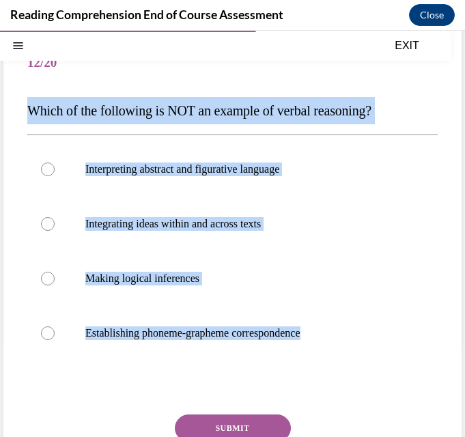
click at [63, 389] on div at bounding box center [232, 385] width 410 height 16
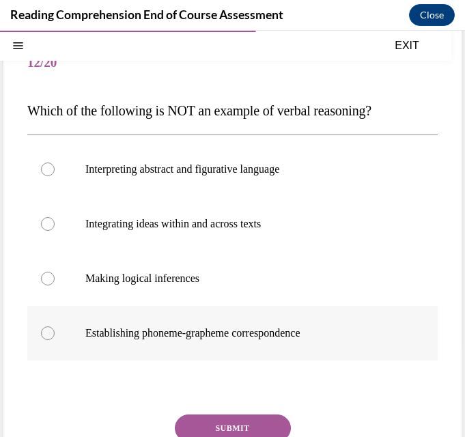
click at [50, 332] on div at bounding box center [48, 333] width 14 height 14
click at [50, 332] on input "Establishing phoneme-grapheme correspondence" at bounding box center [48, 333] width 14 height 14
radio input "true"
click at [218, 415] on button "SUBMIT" at bounding box center [233, 427] width 116 height 27
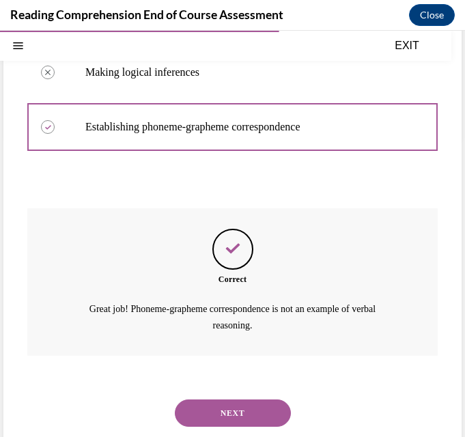
scroll to position [325, 0]
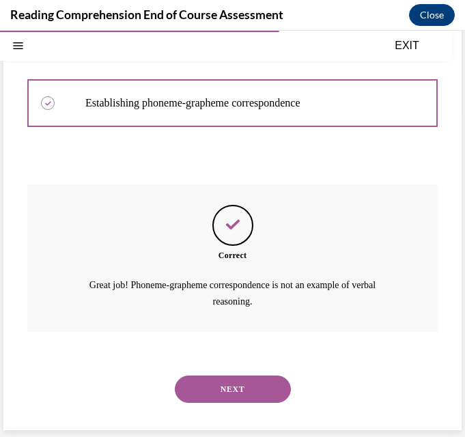
click at [237, 384] on button "NEXT" at bounding box center [233, 388] width 116 height 27
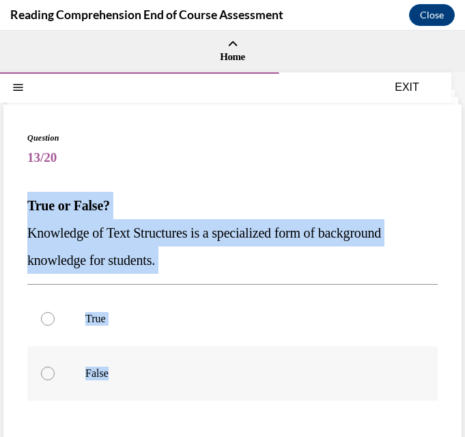
drag, startPoint x: 29, startPoint y: 203, endPoint x: 109, endPoint y: 363, distance: 178.8
click at [109, 363] on div "Question 13/20 True or False? Knowledge of Text Structures is a specialized for…" at bounding box center [232, 349] width 410 height 434
copy div "True or False? Knowledge of Text Structures is a specialized form of background…"
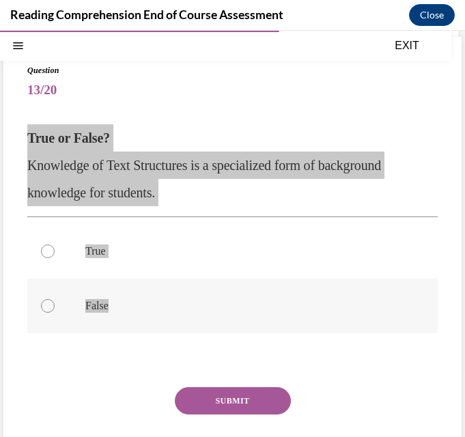
scroll to position [68, 0]
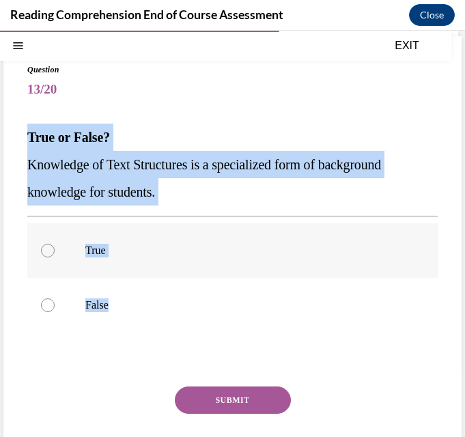
click at [46, 254] on div at bounding box center [48, 251] width 14 height 14
click at [46, 254] on input "True" at bounding box center [48, 251] width 14 height 14
radio input "true"
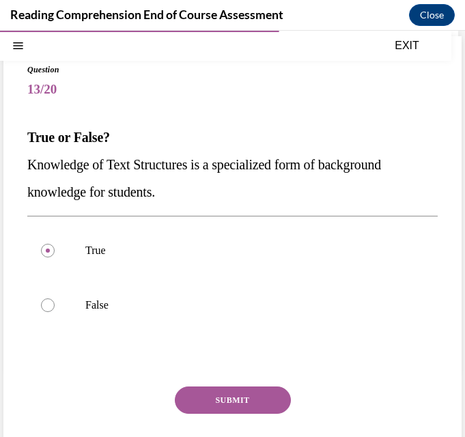
click at [211, 395] on button "SUBMIT" at bounding box center [233, 399] width 116 height 27
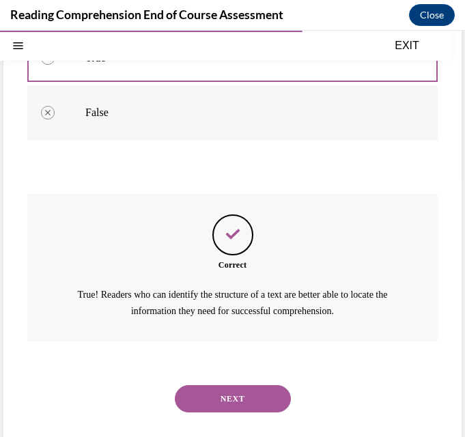
scroll to position [270, 0]
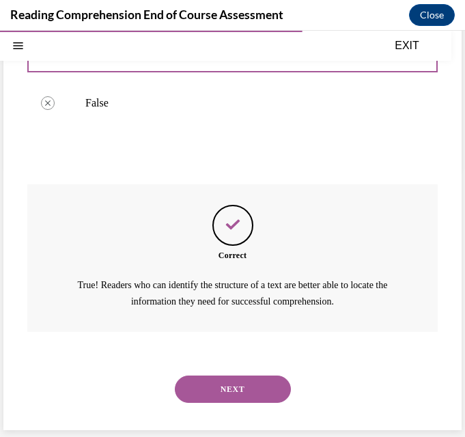
click at [211, 389] on button "NEXT" at bounding box center [233, 388] width 116 height 27
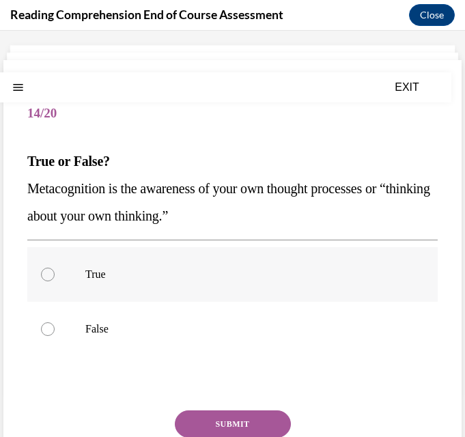
scroll to position [68, 0]
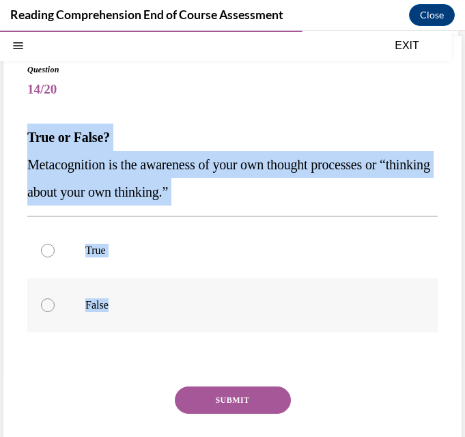
drag, startPoint x: 26, startPoint y: 133, endPoint x: 115, endPoint y: 306, distance: 194.0
click at [115, 306] on div "Question 14/20 True or False? Metacognition is the awareness of your own though…" at bounding box center [232, 270] width 458 height 469
click at [71, 374] on div "Question 14/20 True or False? Metacognition is the awareness of your own though…" at bounding box center [232, 280] width 410 height 434
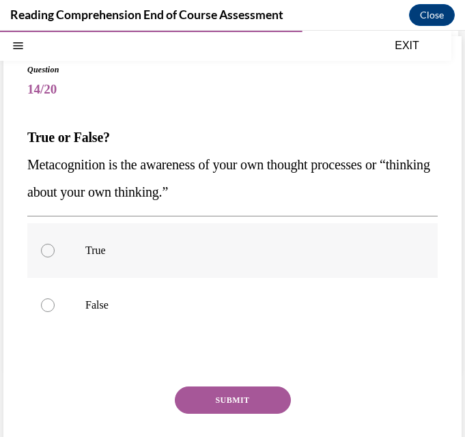
click at [38, 246] on label "True" at bounding box center [232, 250] width 410 height 55
click at [41, 246] on input "True" at bounding box center [48, 251] width 14 height 14
radio input "true"
click at [228, 397] on button "SUBMIT" at bounding box center [233, 399] width 116 height 27
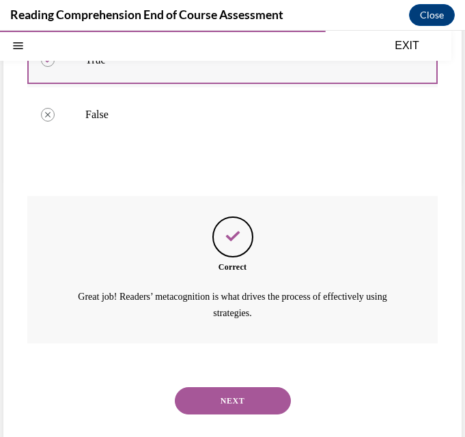
scroll to position [270, 0]
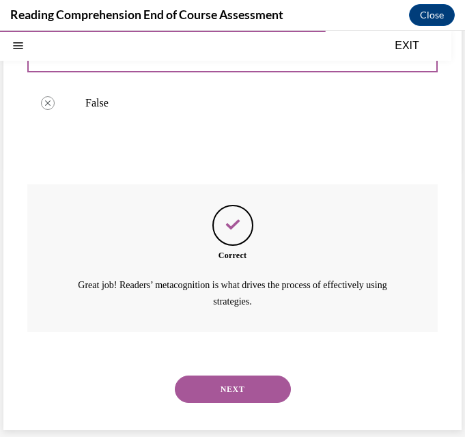
click at [232, 379] on button "NEXT" at bounding box center [233, 388] width 116 height 27
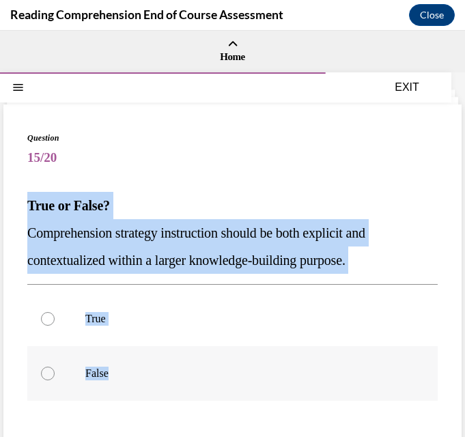
drag, startPoint x: 29, startPoint y: 204, endPoint x: 123, endPoint y: 385, distance: 204.7
click at [123, 385] on div "Question 15/20 True or False? Comprehension strategy instruction should be both…" at bounding box center [232, 349] width 410 height 434
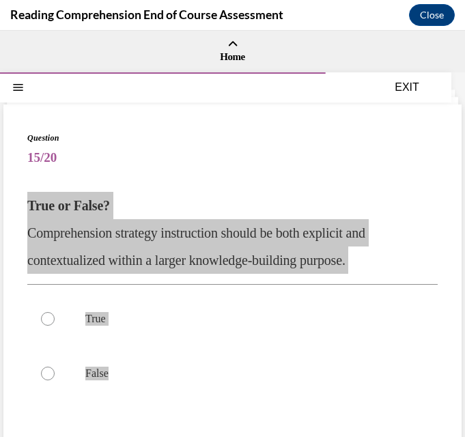
scroll to position [68, 0]
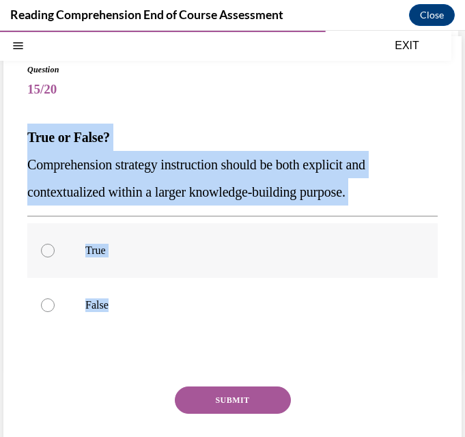
click at [38, 250] on label "True" at bounding box center [232, 250] width 410 height 55
click at [41, 250] on input "True" at bounding box center [48, 251] width 14 height 14
radio input "true"
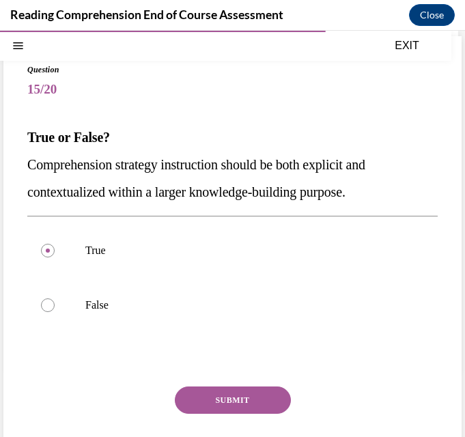
click at [218, 402] on button "SUBMIT" at bounding box center [233, 399] width 116 height 27
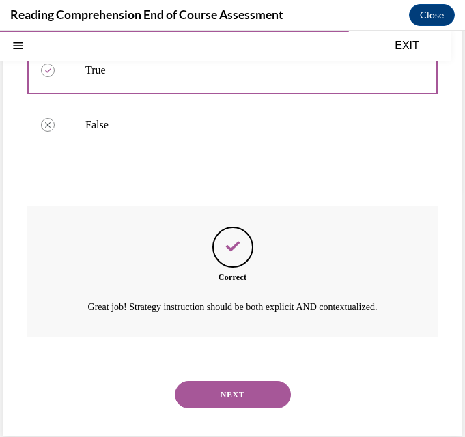
scroll to position [254, 0]
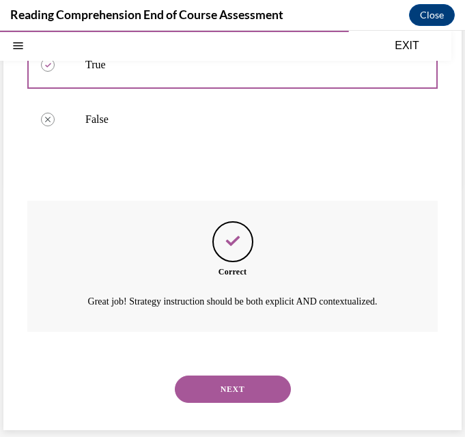
click at [244, 394] on button "NEXT" at bounding box center [233, 388] width 116 height 27
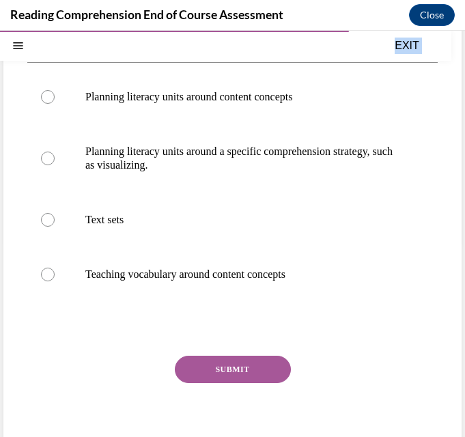
scroll to position [239, 0]
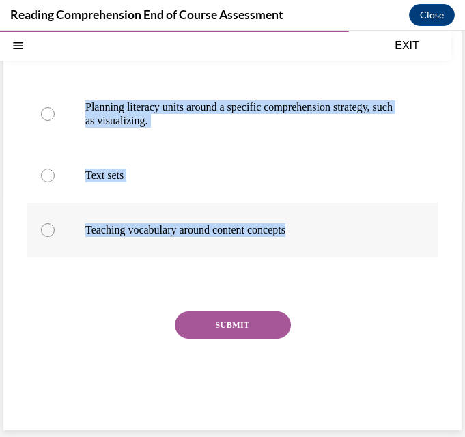
drag, startPoint x: 27, startPoint y: 207, endPoint x: 319, endPoint y: 222, distance: 291.6
click at [319, 222] on div "Question 16/20 Which instructional strategy is NOT an example of a knowledge-bu…" at bounding box center [232, 158] width 410 height 530
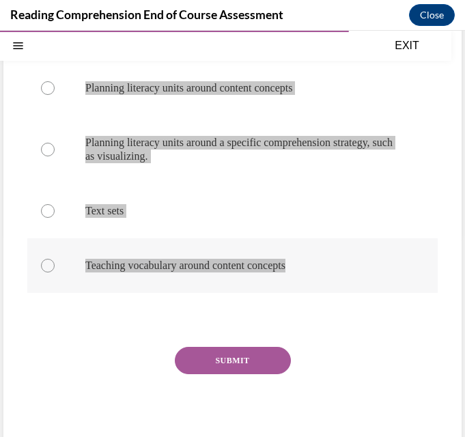
scroll to position [171, 0]
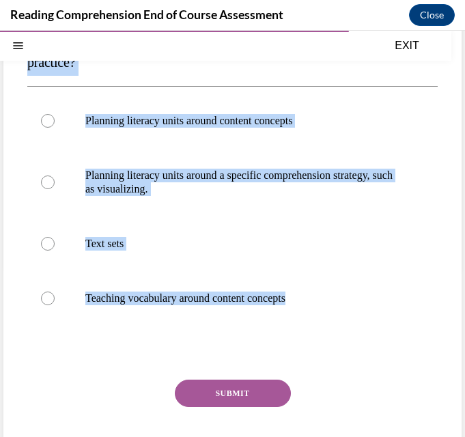
drag, startPoint x: 90, startPoint y: 390, endPoint x: 87, endPoint y: 383, distance: 8.2
click at [90, 390] on div "SUBMIT" at bounding box center [232, 413] width 410 height 68
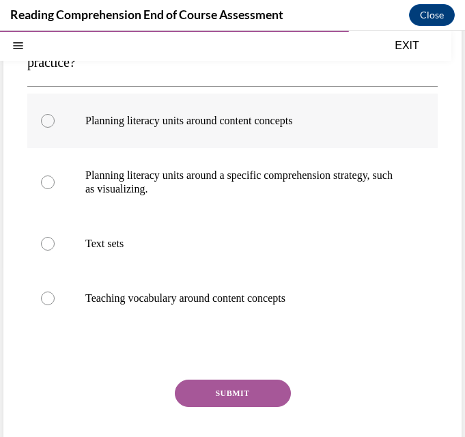
click at [55, 130] on label "Planning literacy units around content concepts" at bounding box center [232, 120] width 410 height 55
click at [55, 128] on input "Planning literacy units around content concepts" at bounding box center [48, 121] width 14 height 14
radio input "true"
click at [53, 186] on div at bounding box center [48, 182] width 14 height 14
click at [53, 186] on input "Planning literacy units around a specific comprehension strategy, such as visua…" at bounding box center [48, 182] width 14 height 14
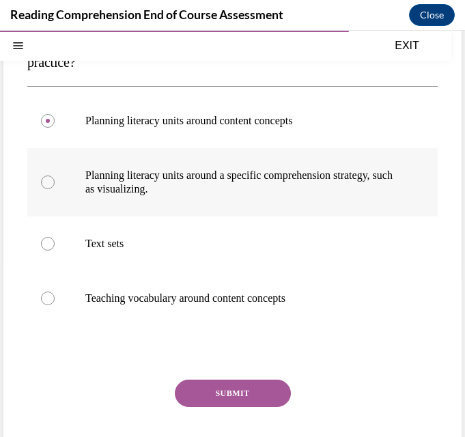
radio input "true"
click at [238, 389] on button "SUBMIT" at bounding box center [233, 392] width 116 height 27
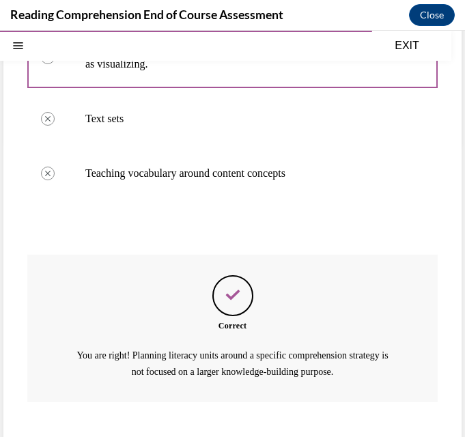
scroll to position [329, 0]
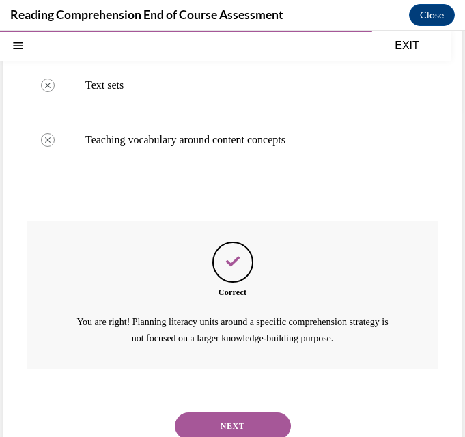
click at [228, 417] on button "NEXT" at bounding box center [233, 425] width 116 height 27
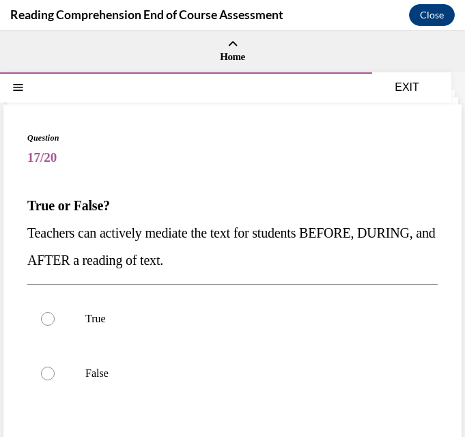
scroll to position [68, 0]
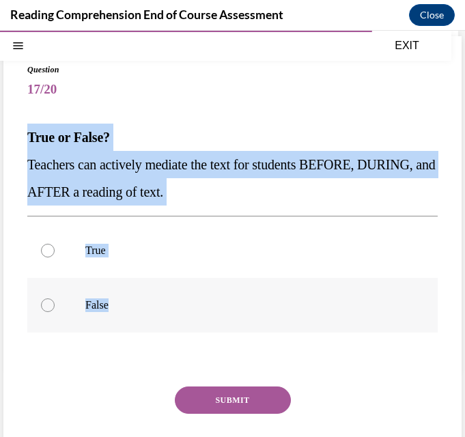
drag, startPoint x: 25, startPoint y: 141, endPoint x: 111, endPoint y: 306, distance: 185.5
click at [111, 306] on div "Question 17/20 True or False? Teachers can actively mediate the text for studen…" at bounding box center [232, 270] width 458 height 469
click at [75, 379] on div "Question 17/20 True or False? Teachers can actively mediate the text for studen…" at bounding box center [232, 280] width 410 height 434
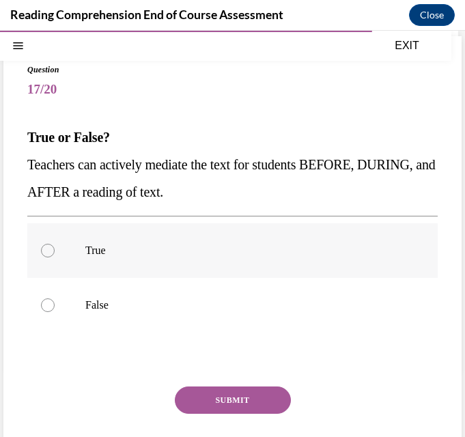
click at [38, 248] on label "True" at bounding box center [232, 250] width 410 height 55
click at [41, 248] on input "True" at bounding box center [48, 251] width 14 height 14
radio input "true"
click at [259, 401] on button "SUBMIT" at bounding box center [233, 399] width 116 height 27
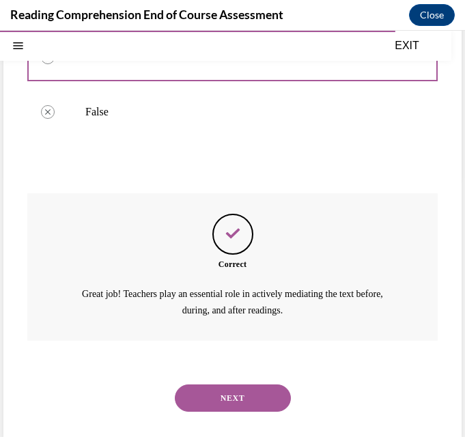
scroll to position [270, 0]
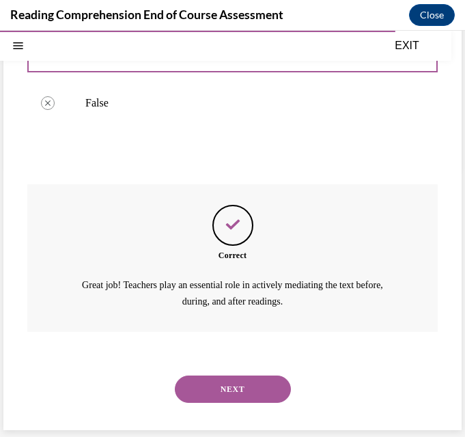
click at [227, 387] on button "NEXT" at bounding box center [233, 388] width 116 height 27
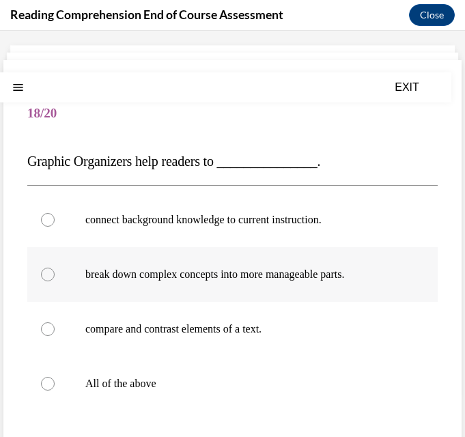
scroll to position [68, 0]
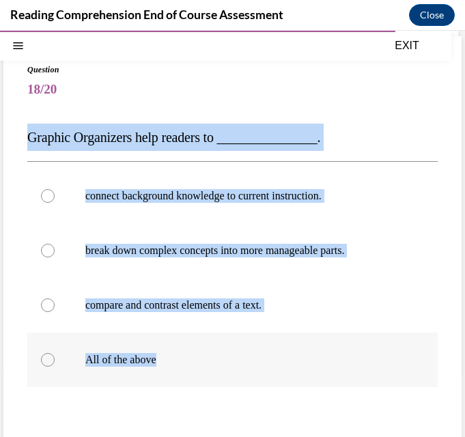
drag, startPoint x: 23, startPoint y: 136, endPoint x: 215, endPoint y: 351, distance: 287.9
click at [215, 351] on div "Question 18/20 Graphic Organizers help readers to _______________. connect back…" at bounding box center [232, 297] width 458 height 523
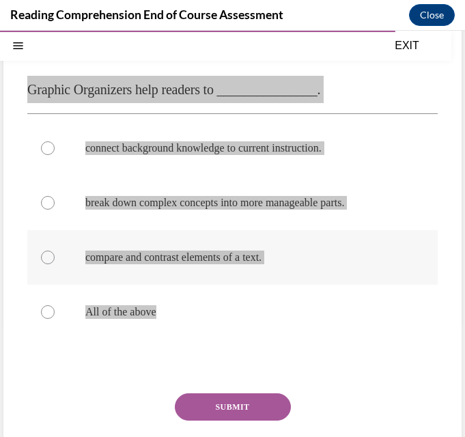
scroll to position [136, 0]
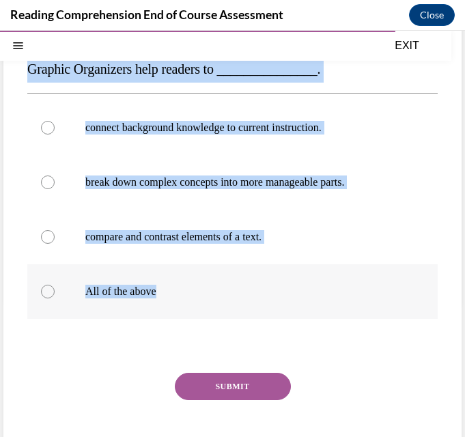
click at [57, 293] on label "All of the above" at bounding box center [232, 291] width 410 height 55
click at [55, 293] on input "All of the above" at bounding box center [48, 291] width 14 height 14
radio input "true"
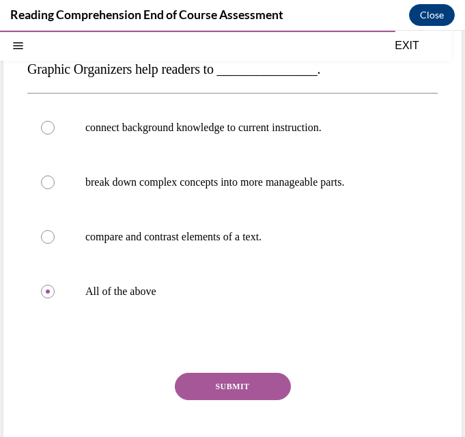
click at [245, 394] on button "SUBMIT" at bounding box center [233, 385] width 116 height 27
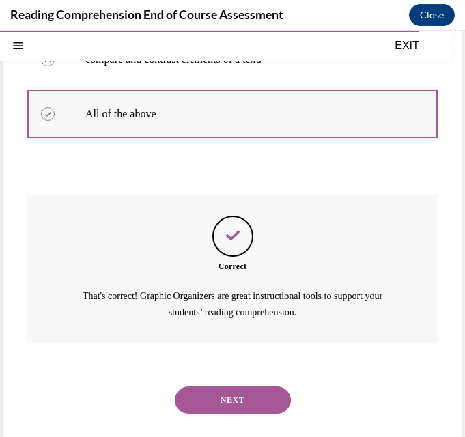
scroll to position [325, 0]
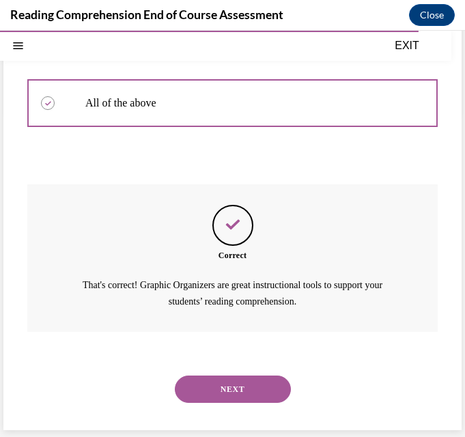
click at [249, 376] on button "NEXT" at bounding box center [233, 388] width 116 height 27
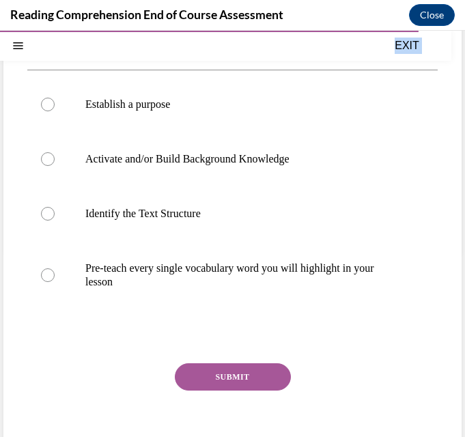
scroll to position [239, 0]
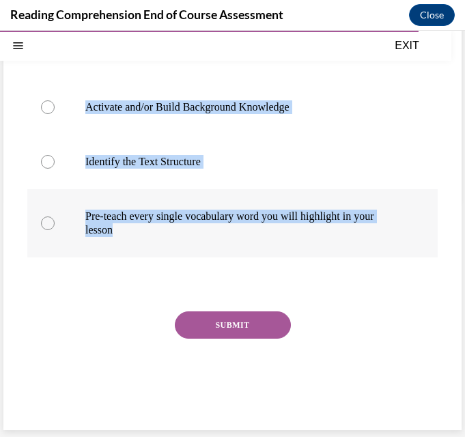
drag, startPoint x: 27, startPoint y: 132, endPoint x: 203, endPoint y: 240, distance: 206.1
click at [203, 240] on div "Question 19/20 BEFORE reading, teachers should do all of the following during a…" at bounding box center [232, 158] width 410 height 530
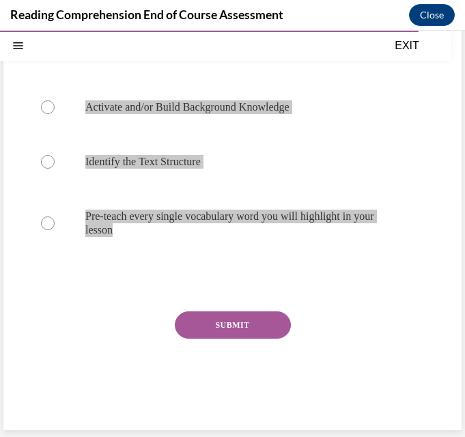
scroll to position [171, 0]
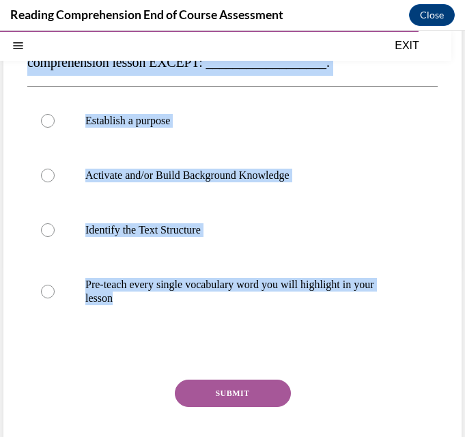
click at [85, 373] on div "Question 19/20 BEFORE reading, teachers should do all of the following during a…" at bounding box center [232, 226] width 410 height 530
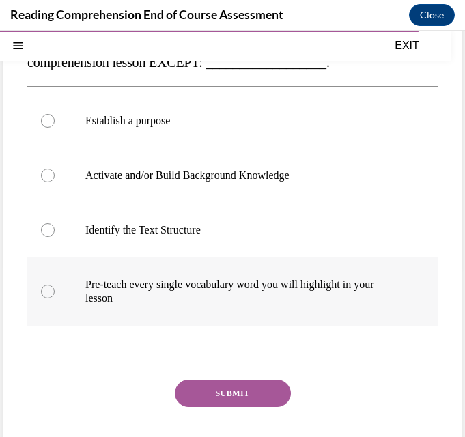
click at [51, 293] on div at bounding box center [48, 291] width 14 height 14
click at [51, 293] on input "Pre-teach every single vocabulary word you will highlight in your lesson" at bounding box center [48, 291] width 14 height 14
radio input "true"
click at [249, 387] on button "SUBMIT" at bounding box center [233, 392] width 116 height 27
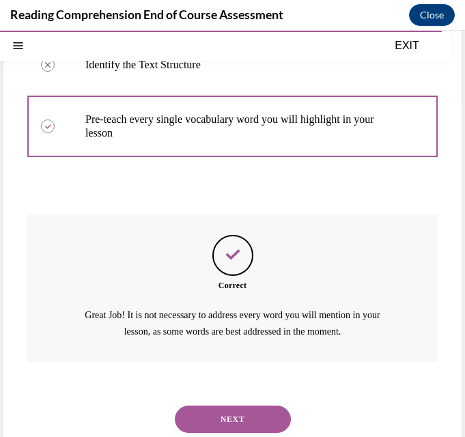
scroll to position [366, 0]
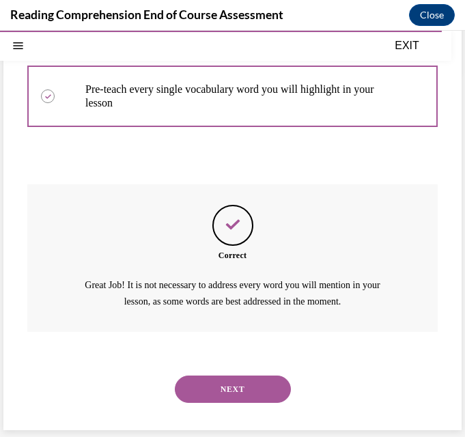
click at [255, 377] on button "NEXT" at bounding box center [233, 388] width 116 height 27
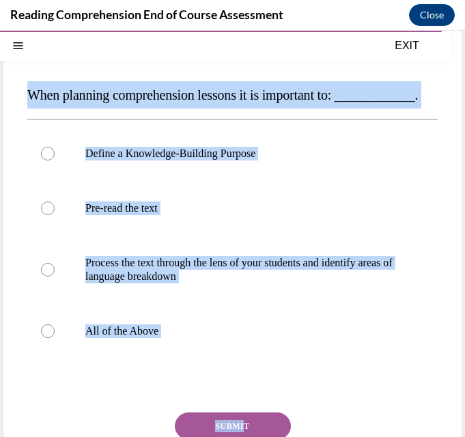
scroll to position [139, 0]
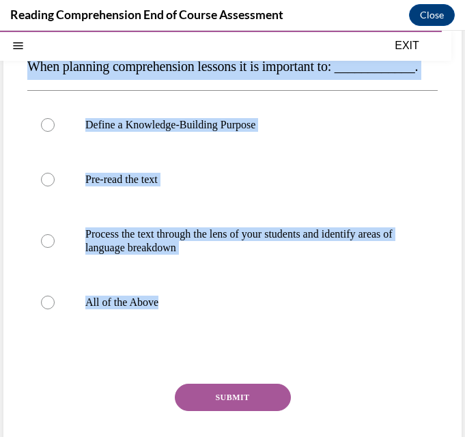
drag, startPoint x: 29, startPoint y: 200, endPoint x: 231, endPoint y: 366, distance: 261.7
click at [231, 366] on div "Question 20/20 When planning comprehension lessons it is important to: ________…" at bounding box center [232, 243] width 410 height 503
click at [70, 329] on label "All of the Above" at bounding box center [232, 302] width 410 height 55
click at [55, 309] on input "All of the Above" at bounding box center [48, 302] width 14 height 14
radio input "true"
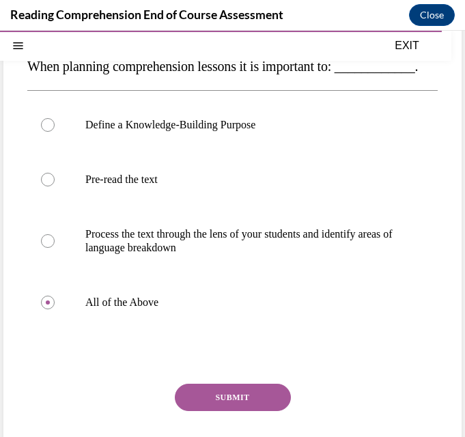
click at [223, 411] on button "SUBMIT" at bounding box center [233, 396] width 116 height 27
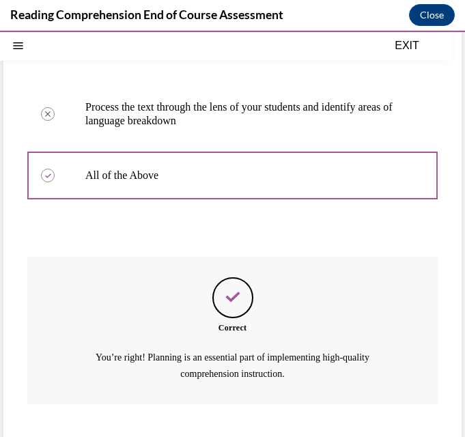
scroll to position [366, 0]
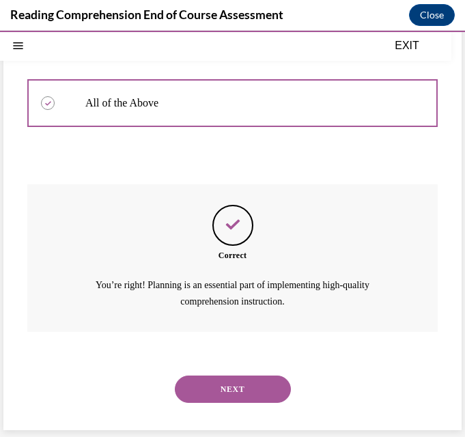
click at [237, 414] on div "NEXT" at bounding box center [232, 389] width 410 height 55
click at [230, 383] on button "NEXT" at bounding box center [233, 388] width 116 height 27
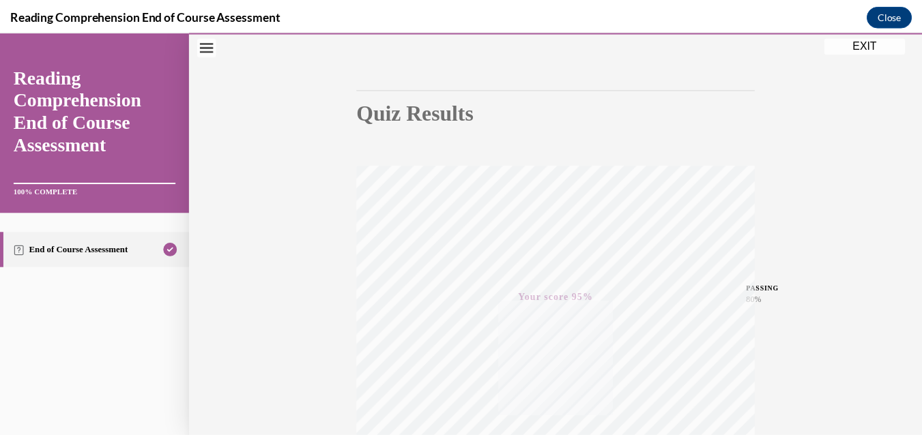
scroll to position [88, 0]
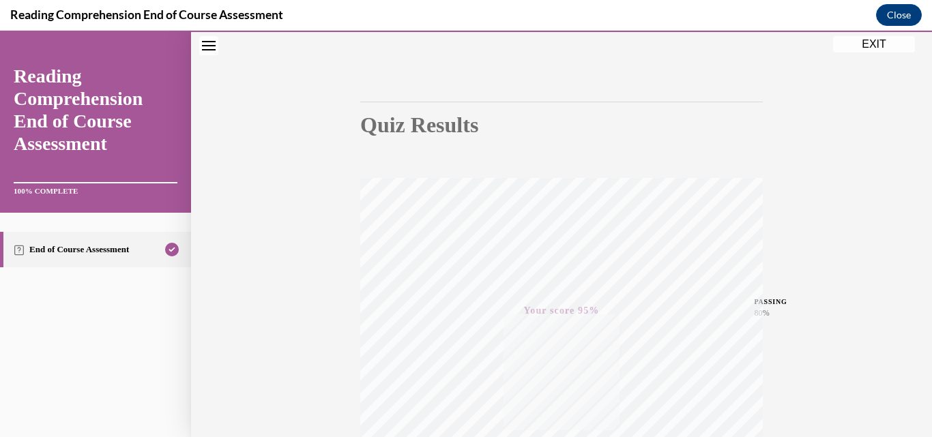
click at [861, 45] on button "EXIT" at bounding box center [874, 44] width 82 height 16
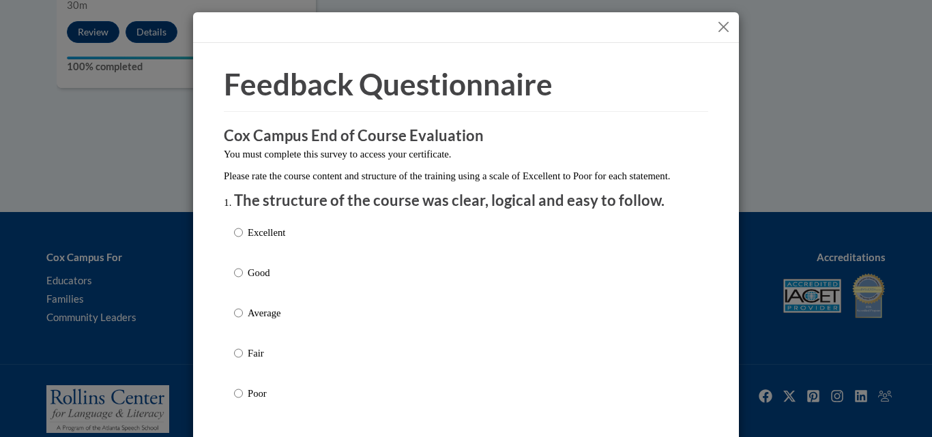
click at [720, 35] on button "Close" at bounding box center [723, 26] width 17 height 17
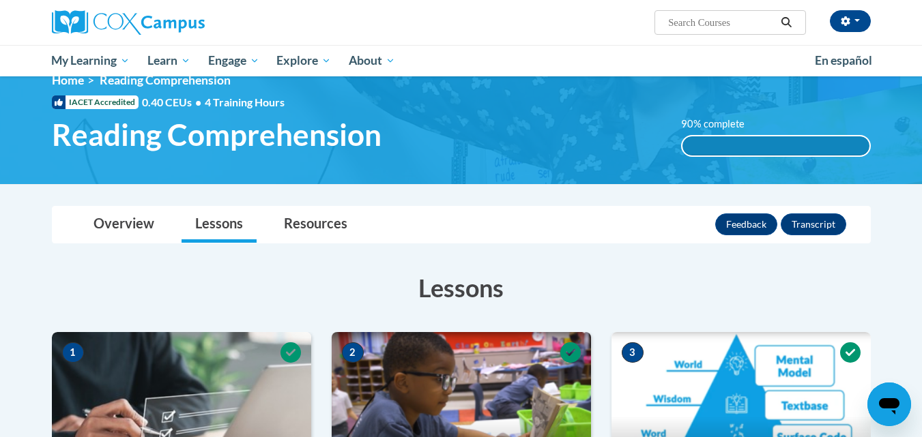
scroll to position [0, 0]
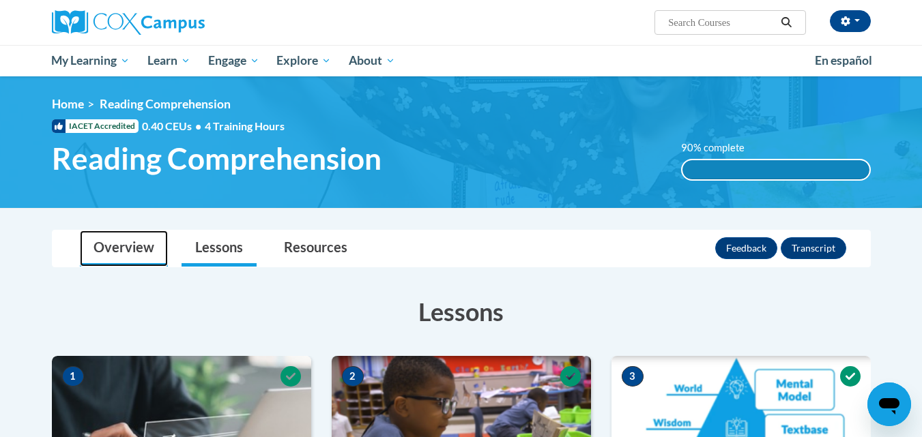
click at [137, 246] on link "Overview" at bounding box center [124, 249] width 88 height 36
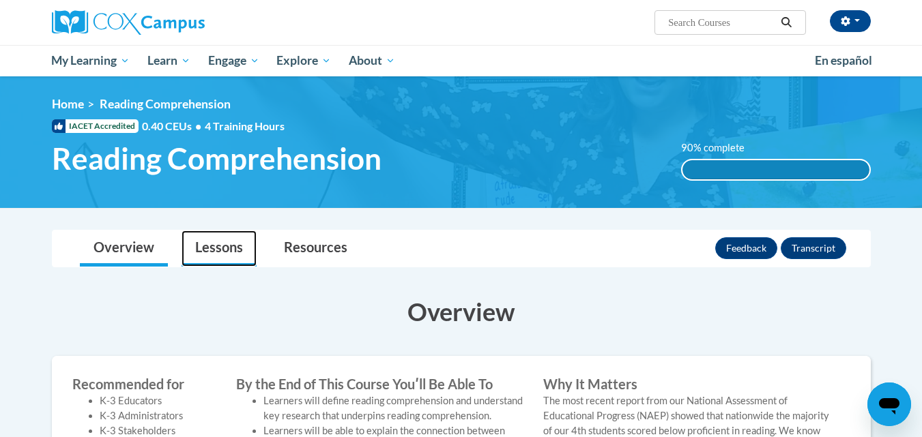
click at [211, 250] on link "Lessons" at bounding box center [218, 249] width 75 height 36
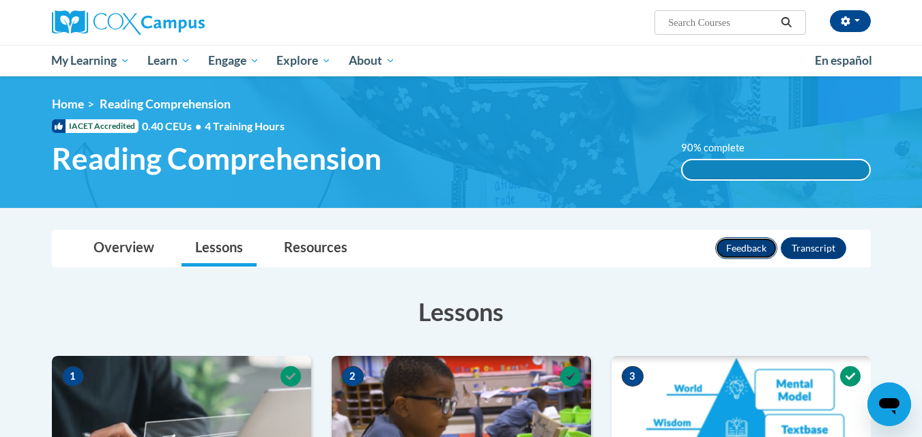
click at [730, 240] on button "Feedback" at bounding box center [746, 248] width 62 height 22
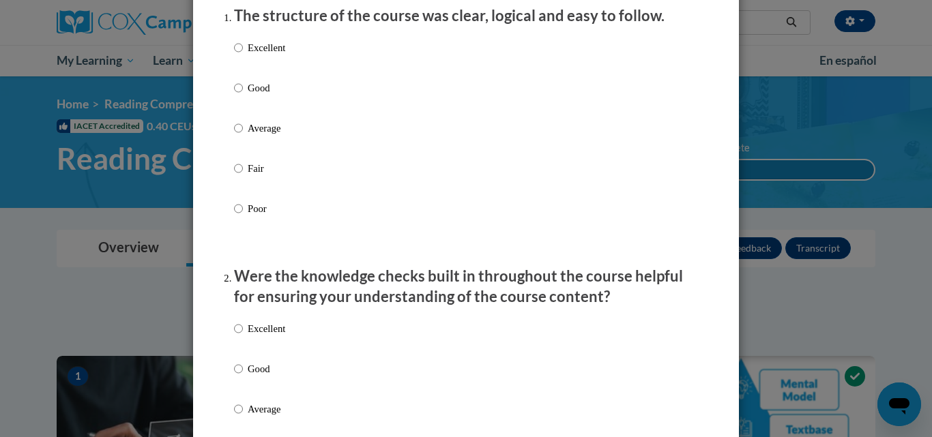
scroll to position [205, 0]
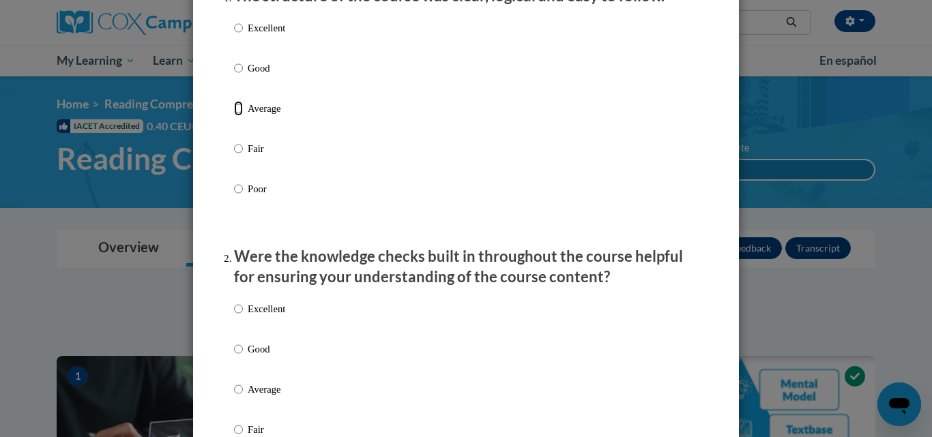
click at [234, 116] on input "Average" at bounding box center [238, 108] width 9 height 15
radio input "true"
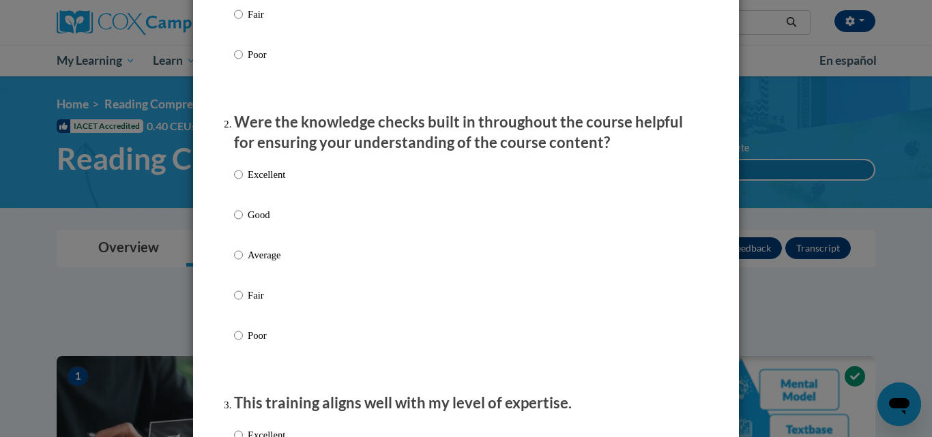
scroll to position [341, 0]
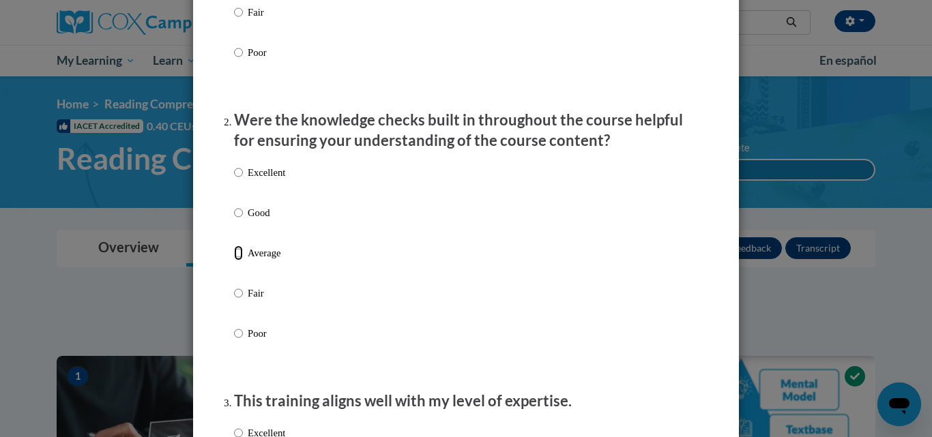
click at [234, 261] on input "Average" at bounding box center [238, 253] width 9 height 15
radio input "true"
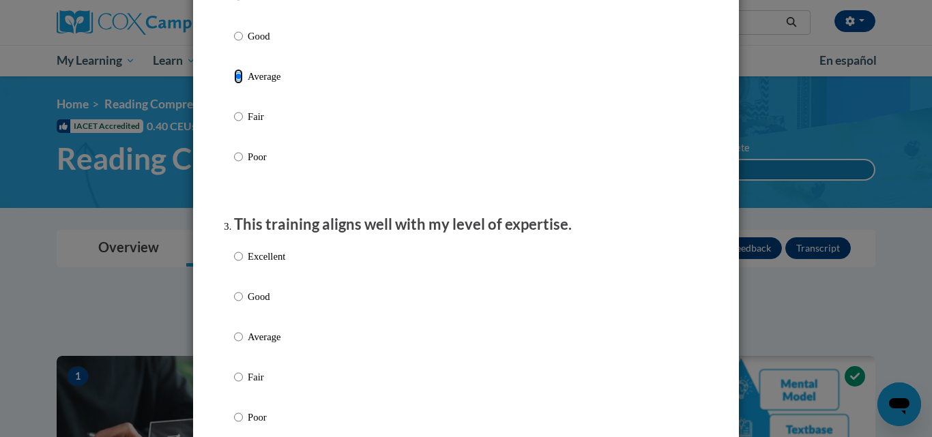
scroll to position [546, 0]
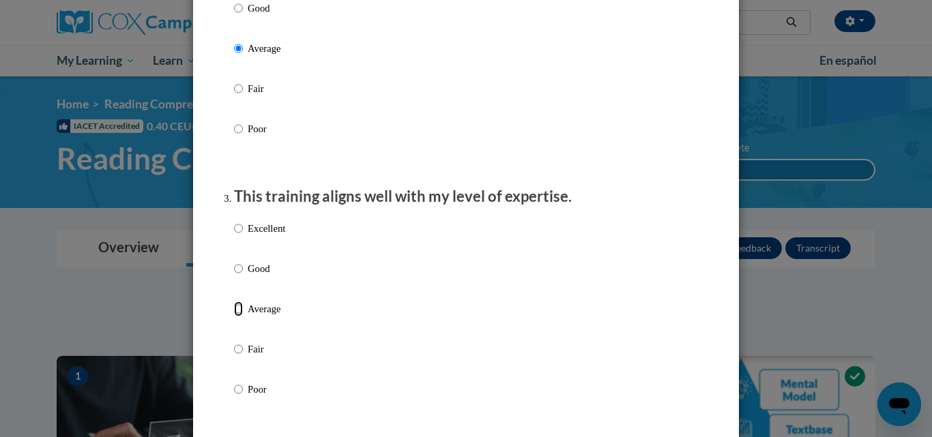
click at [234, 316] on input "Average" at bounding box center [238, 308] width 9 height 15
radio input "true"
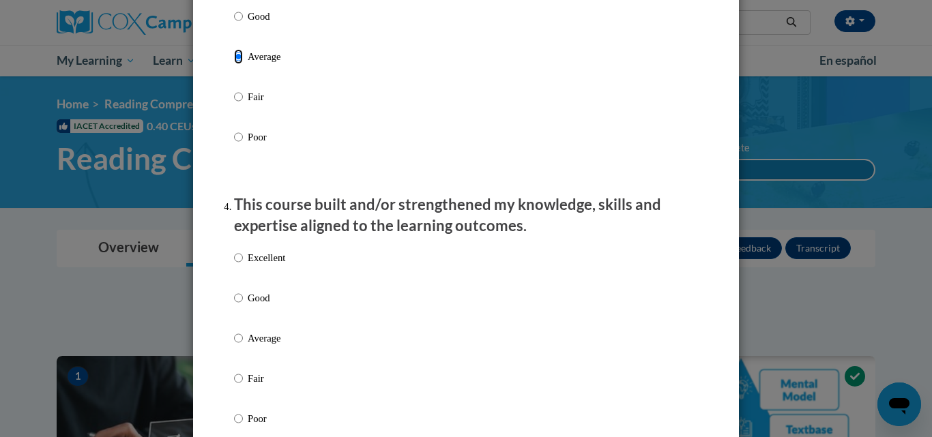
scroll to position [819, 0]
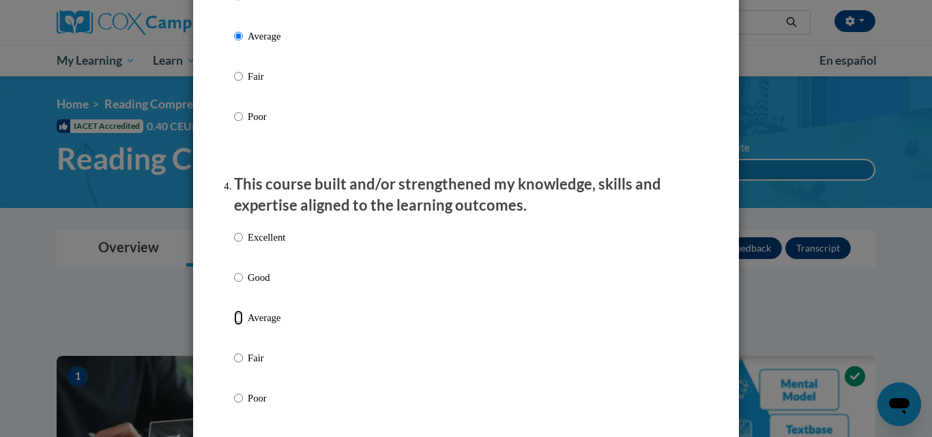
click at [234, 325] on input "Average" at bounding box center [238, 317] width 9 height 15
radio input "true"
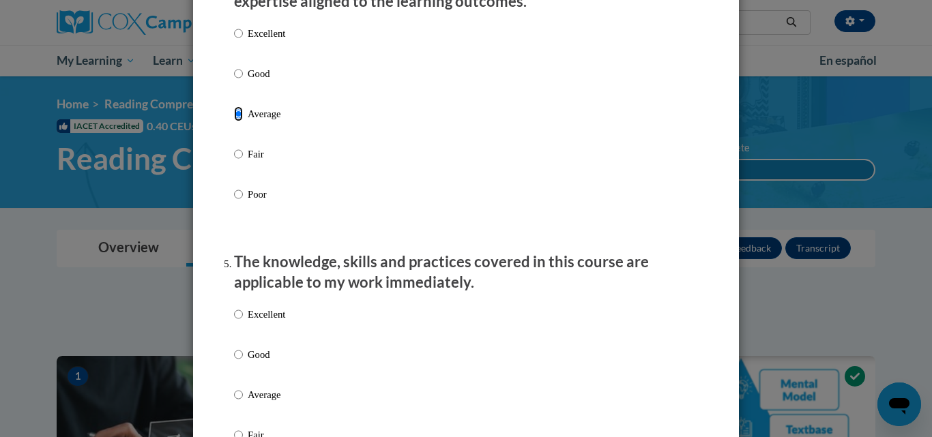
scroll to position [1023, 0]
click at [234, 402] on input "Average" at bounding box center [238, 394] width 9 height 15
radio input "true"
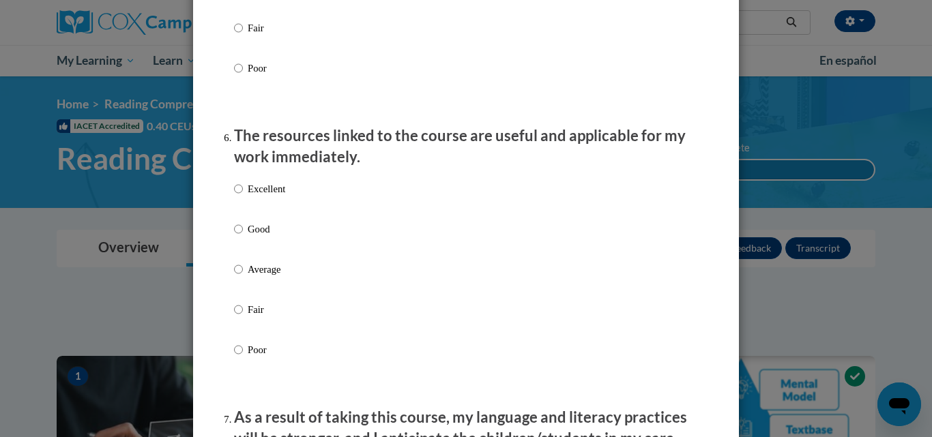
scroll to position [1432, 0]
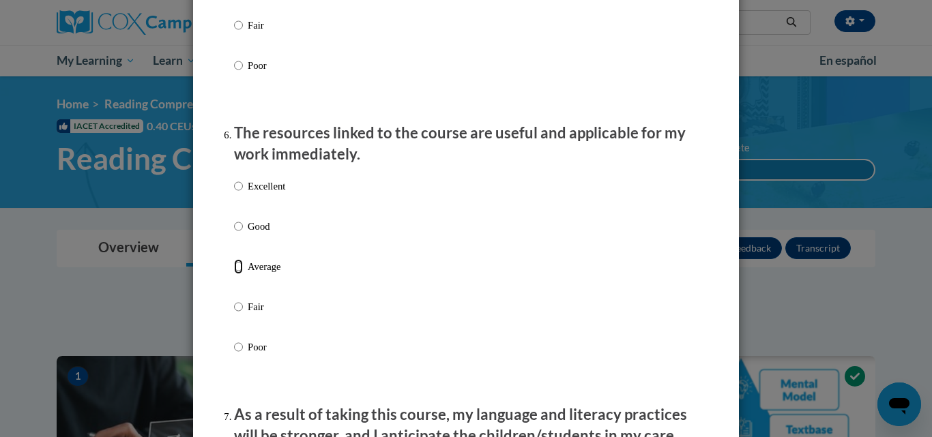
click at [234, 274] on input "Average" at bounding box center [238, 266] width 9 height 15
radio input "true"
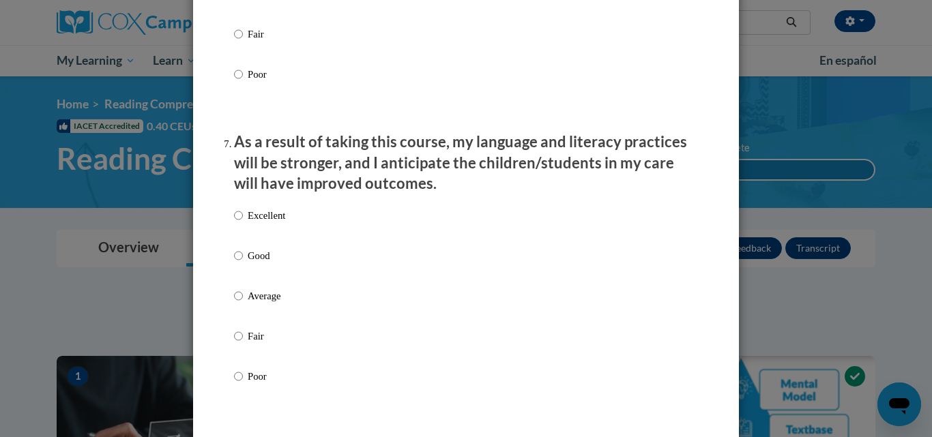
click at [239, 306] on label "Average" at bounding box center [259, 307] width 51 height 37
click at [239, 304] on input "Average" at bounding box center [238, 296] width 9 height 15
radio input "true"
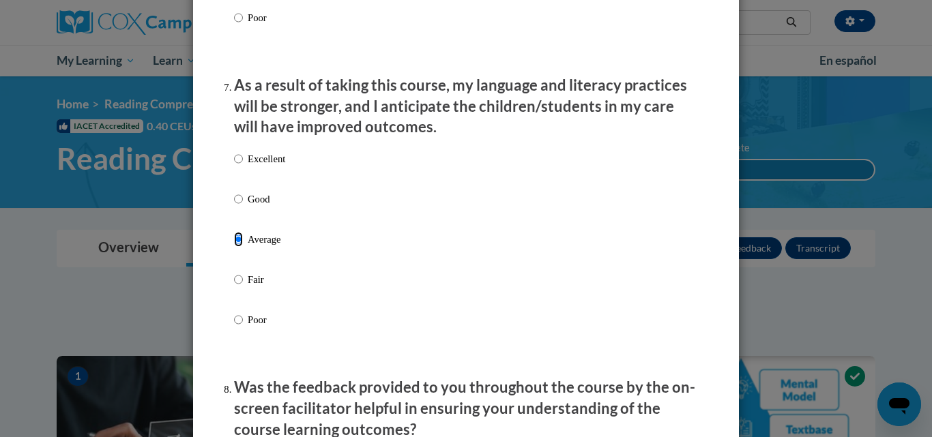
scroll to position [1910, 0]
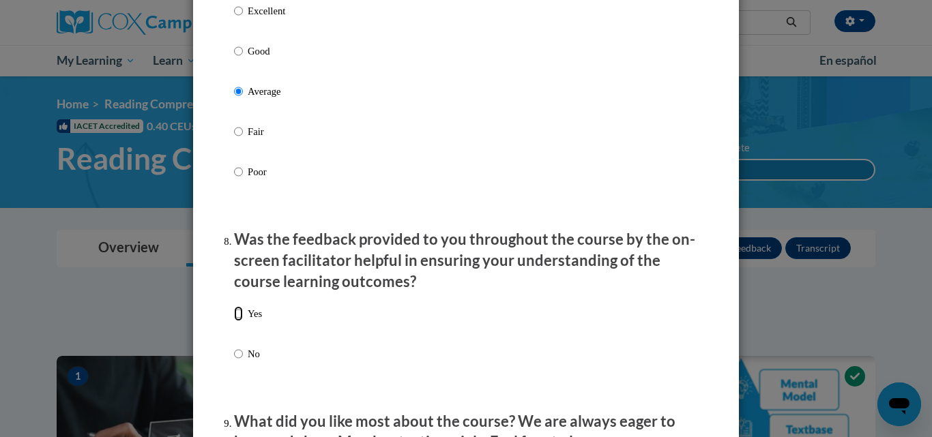
click at [234, 321] on input "Yes" at bounding box center [238, 313] width 9 height 15
radio input "true"
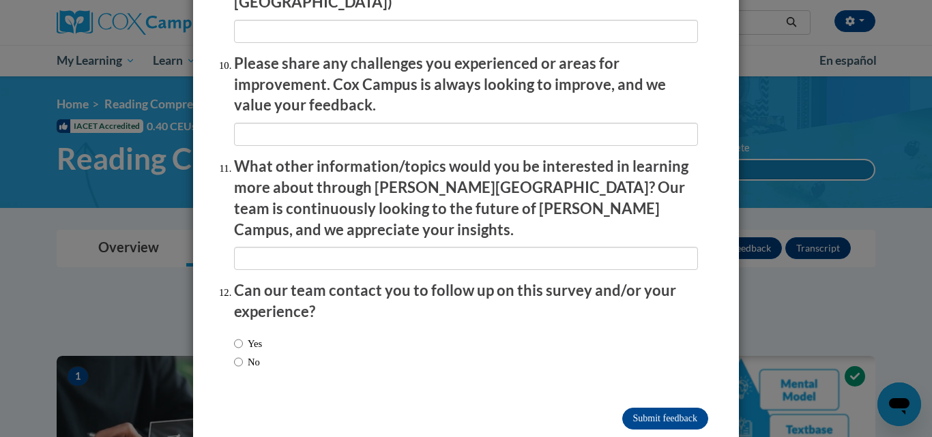
scroll to position [2397, 0]
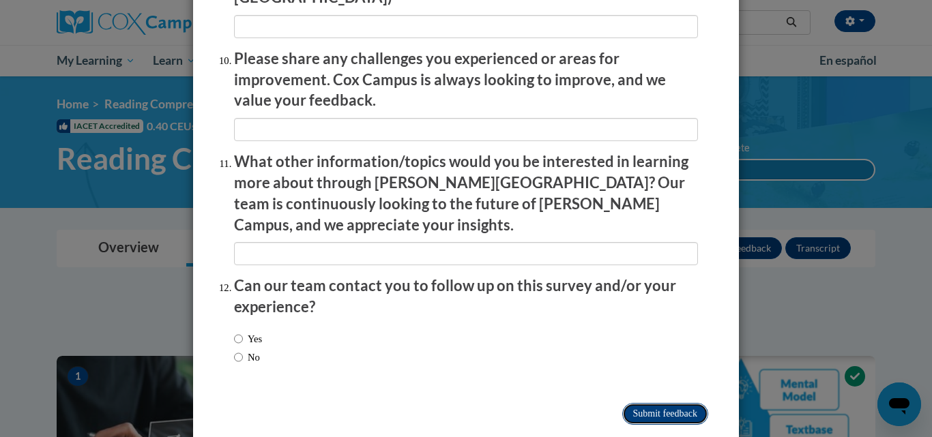
click at [652, 403] on input "Submit feedback" at bounding box center [665, 414] width 86 height 22
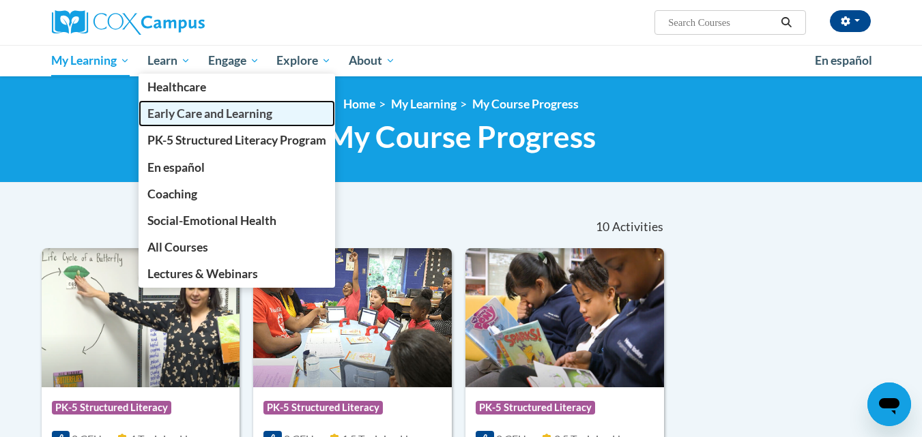
click at [186, 119] on span "Early Care and Learning" at bounding box center [209, 113] width 125 height 14
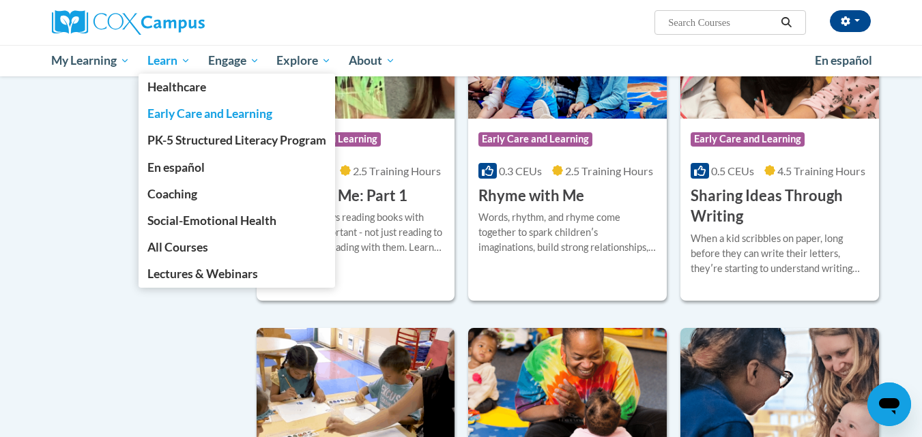
scroll to position [1569, 0]
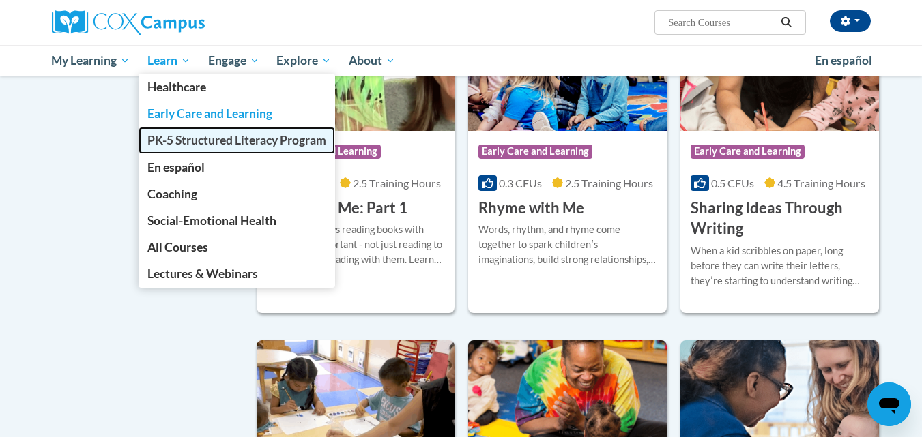
click at [177, 140] on span "PK-5 Structured Literacy Program" at bounding box center [236, 140] width 179 height 14
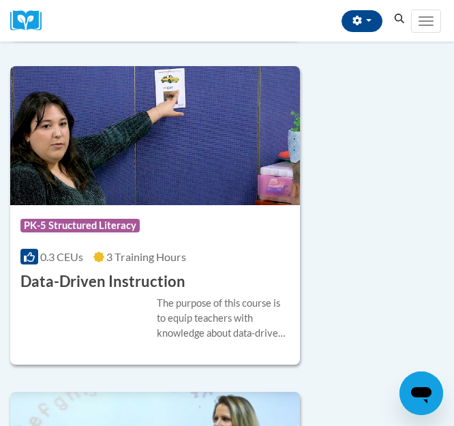
scroll to position [750, 0]
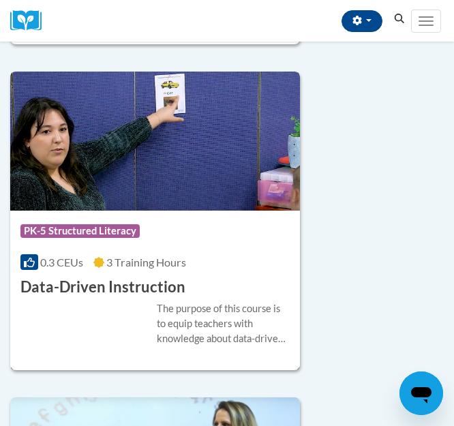
click at [134, 278] on h3 "Data-Driven Instruction" at bounding box center [102, 287] width 165 height 21
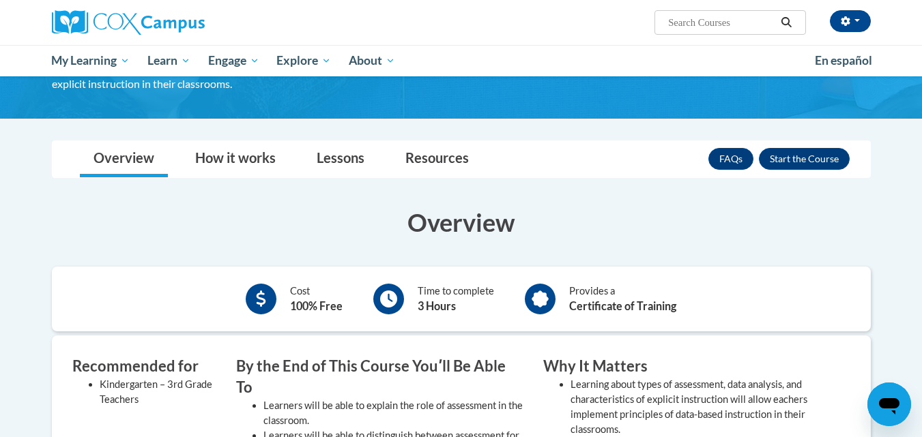
scroll to position [136, 0]
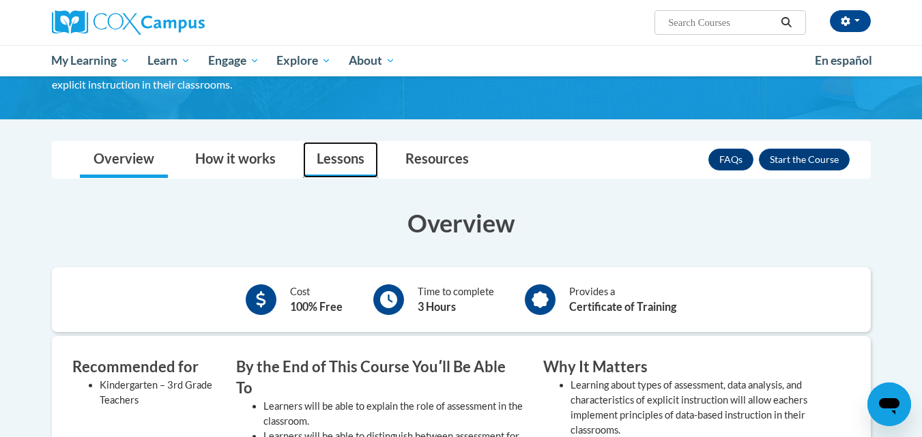
click at [346, 156] on link "Lessons" at bounding box center [340, 160] width 75 height 36
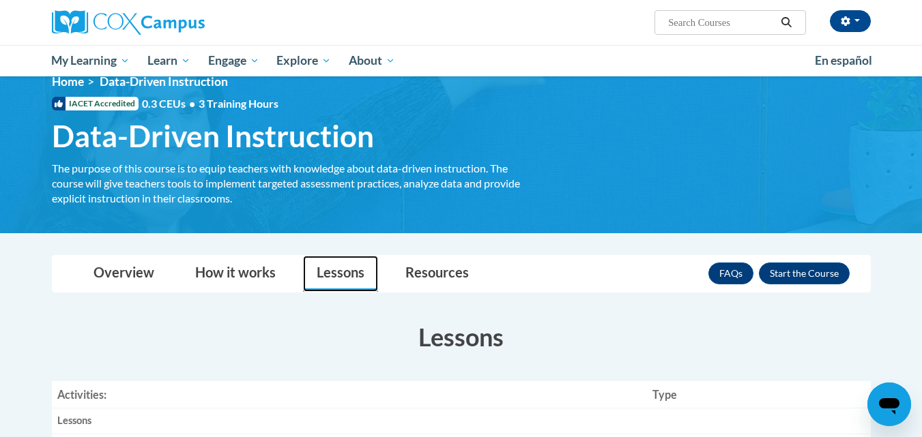
scroll to position [0, 0]
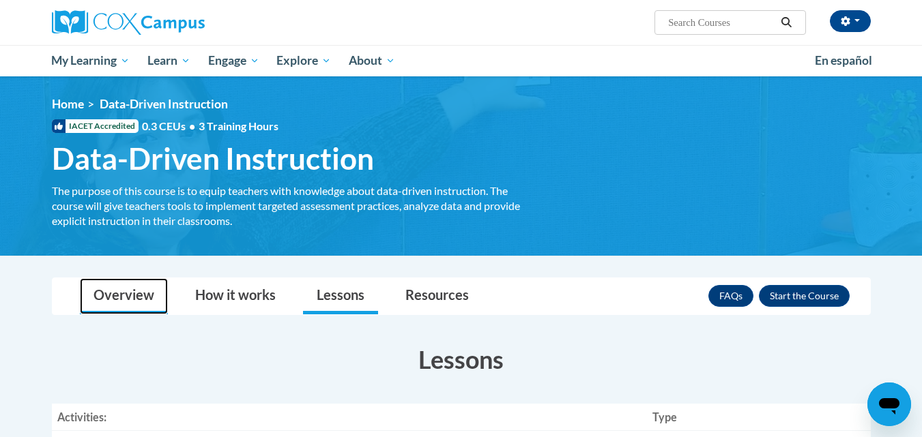
click at [147, 303] on link "Overview" at bounding box center [124, 296] width 88 height 36
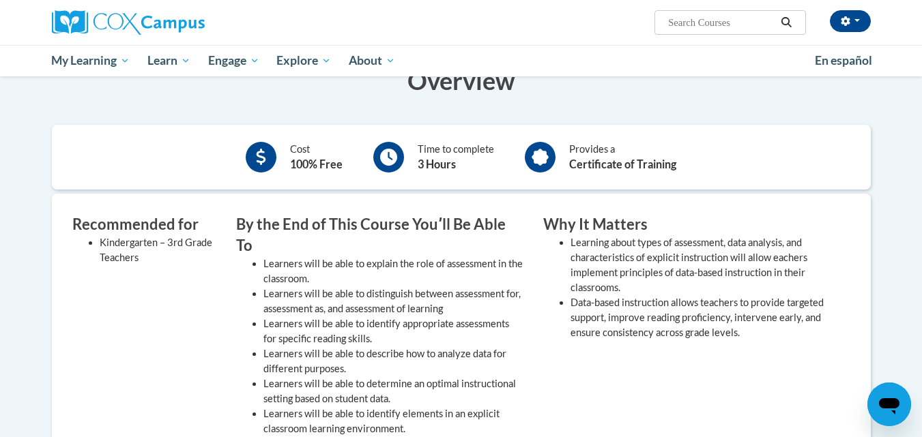
scroll to position [273, 0]
